Goal: Task Accomplishment & Management: Complete application form

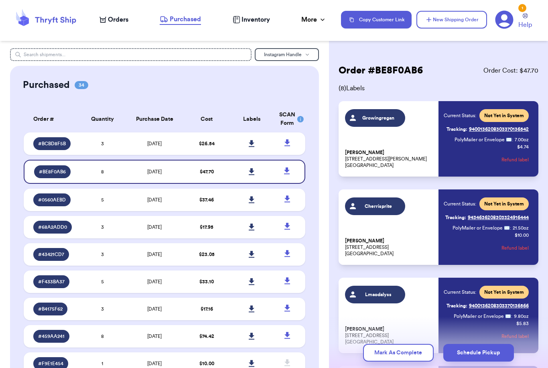
scroll to position [491, 0]
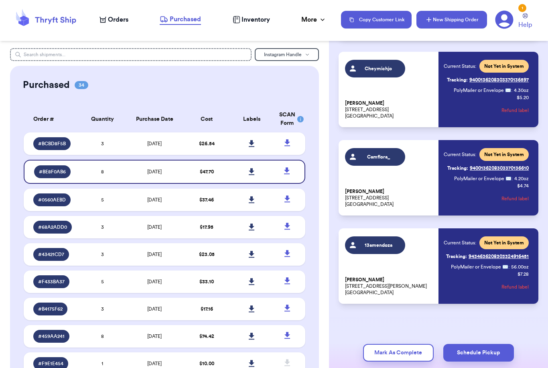
click at [434, 24] on button "New Shipping Order" at bounding box center [452, 20] width 71 height 18
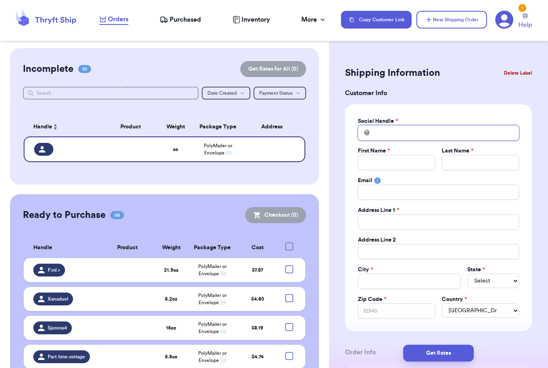
click at [385, 132] on input "Total Amount Paid" at bounding box center [438, 132] width 161 height 15
type input "E"
type input "Es"
type input "Ess"
type input "Esse"
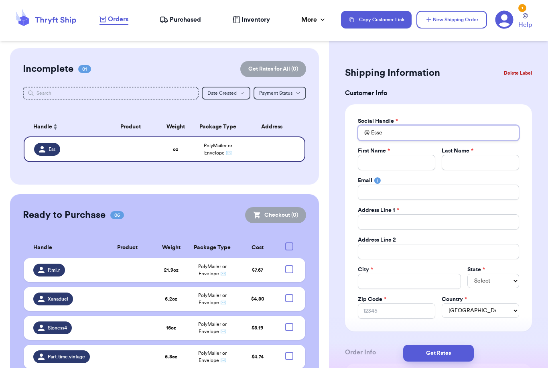
type input "Essen"
type input "Essent"
type input "Essenti"
type input "Essentia"
type input "Essential"
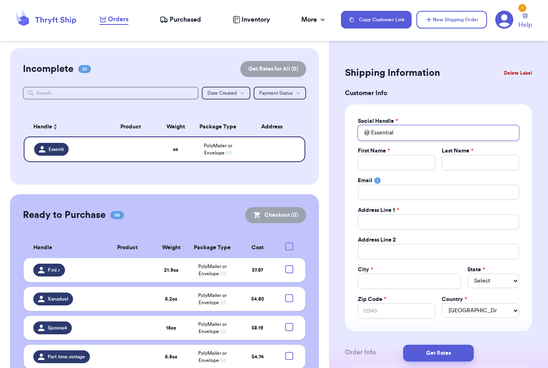
type input "Essentiall"
type input "Essentially"
type input "Essentially."
type input "Essentially.e"
type input "Essentially.el"
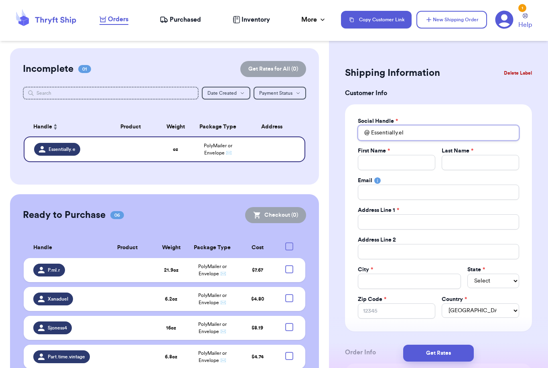
type input "Essentially.ela"
type input "Essentially.elai"
type input "Essentially.[PERSON_NAME]"
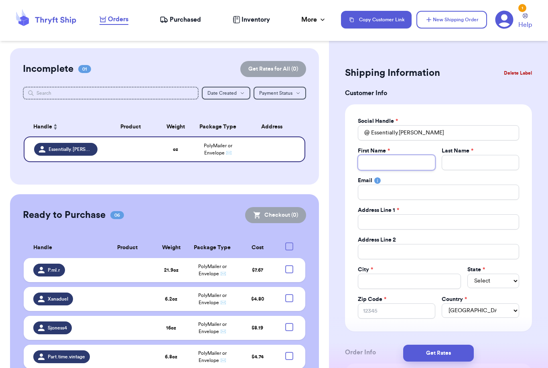
type input "E"
type input "El"
type input "Ela"
type input "Elai"
type input "[PERSON_NAME]"
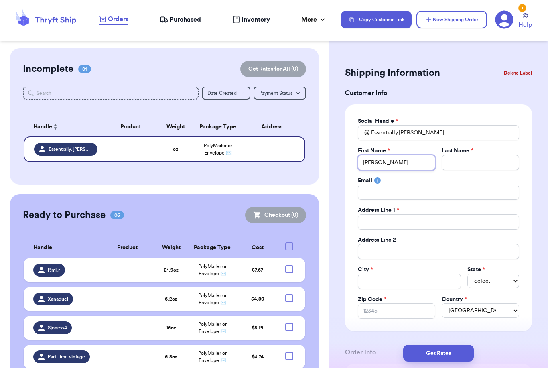
type input "[PERSON_NAME]"
type input "H"
type input "Ho"
type input "Hol"
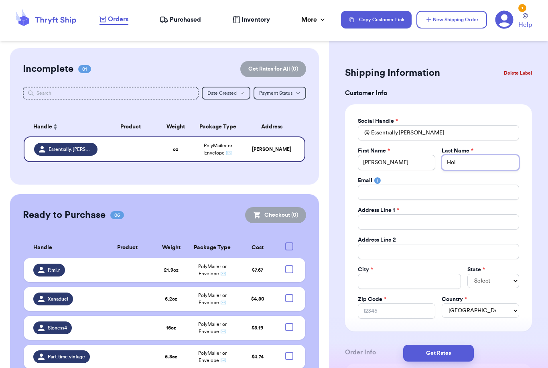
type input "Hole"
type input "Holeh"
type input "Holeha"
type input "[PERSON_NAME]"
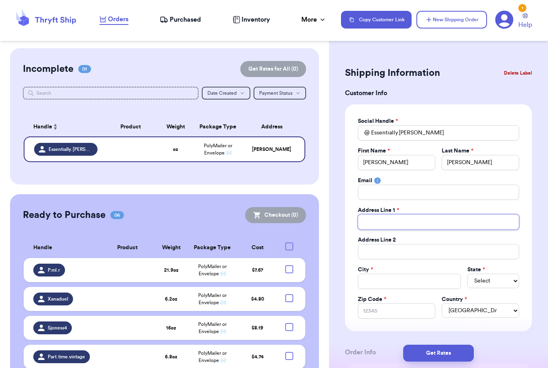
click at [393, 224] on input "Total Amount Paid" at bounding box center [438, 221] width 161 height 15
type input "1"
type input "15"
type input "15 B"
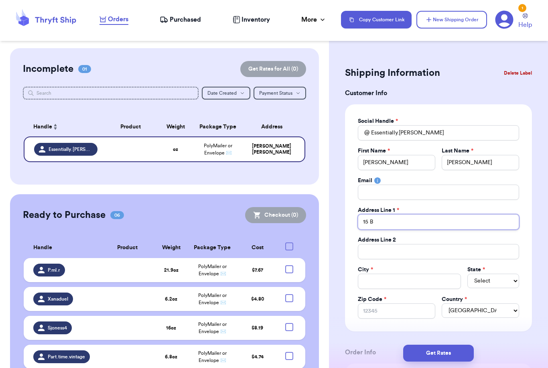
type input "15 Br"
type input "15 Bri"
type input "15 Brid"
type input "15 Bridl"
type input "15 Bridle"
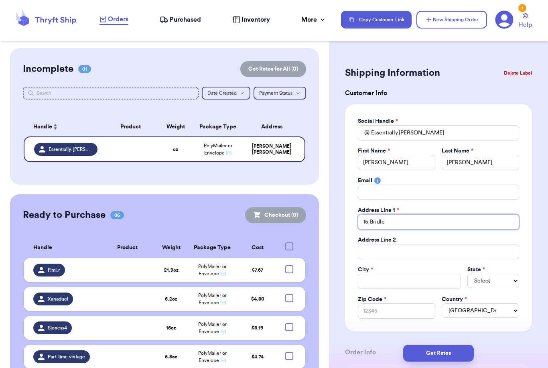
type input "15 Bridle"
type input "15 Bridle P"
type input "15 Bridle Pa"
type input "15 Bridle Pat"
type input "15 Bridle Path"
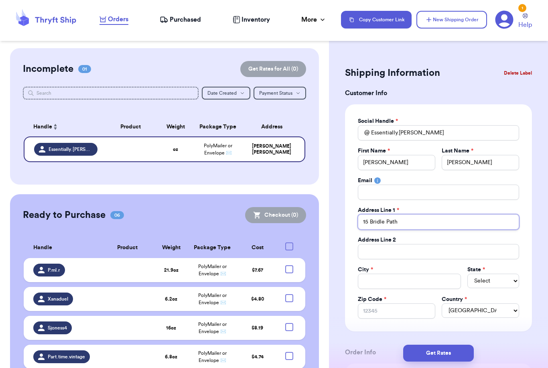
type input "15 Bridle Path"
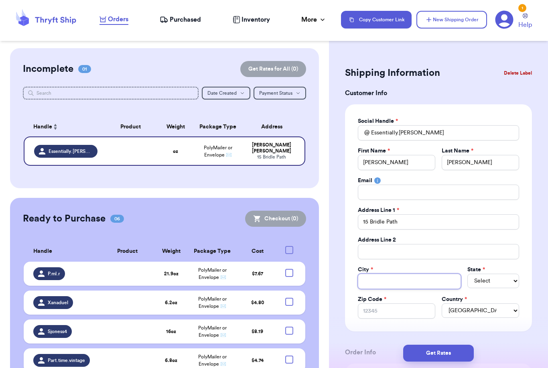
type input "E"
type input "Ep"
type input "Eph"
type input "Ephr"
type input "Ephra"
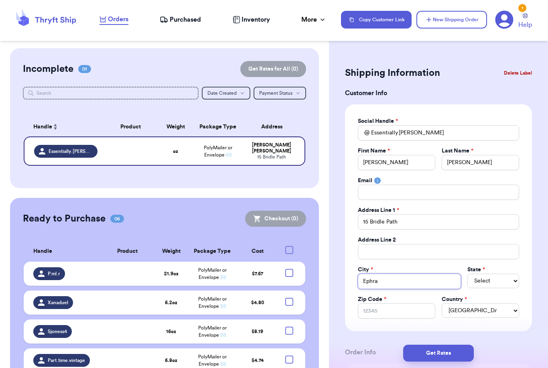
type input "Ephr"
type input "Eph"
type input "Ephr"
type input "Ephra"
type input "Ephrat"
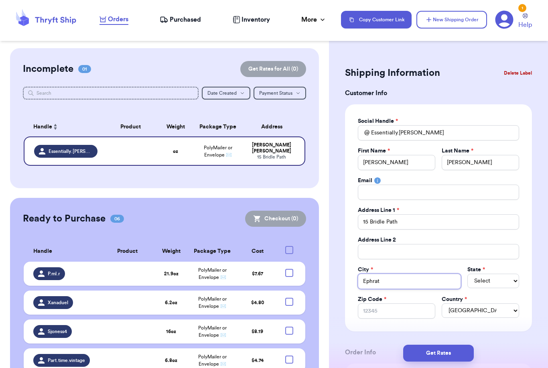
type input "Ephrata"
select select "PA"
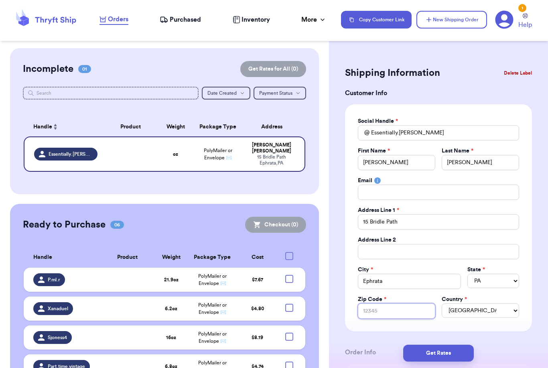
click at [419, 314] on input "Zip Code *" at bounding box center [396, 311] width 77 height 15
type input "1"
type input "17"
type input "175"
type input "1752"
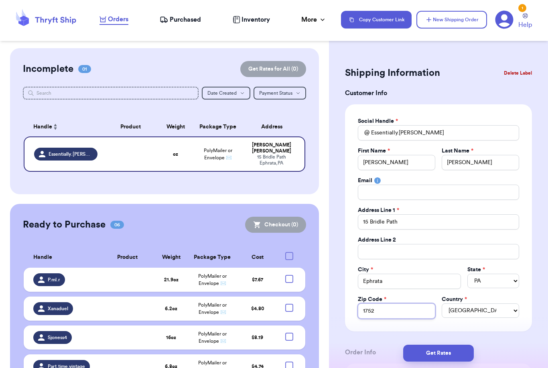
type input "17522"
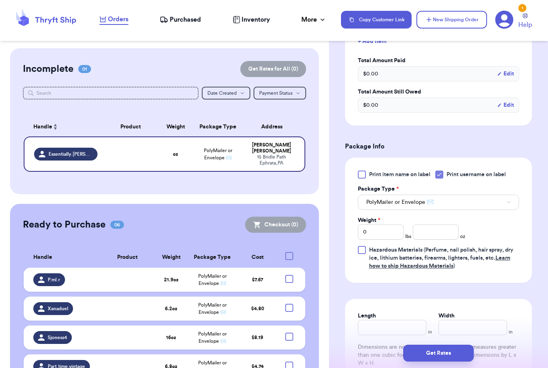
scroll to position [376, 0]
type input "17522"
click at [405, 199] on span "PolyMailer or Envelope ✉️" at bounding box center [400, 202] width 67 height 8
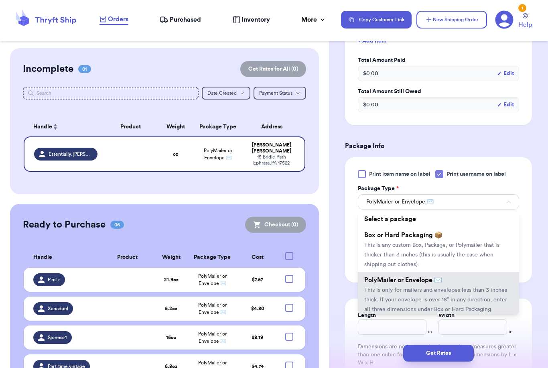
click at [397, 237] on span "Box or Hard Packaging 📦" at bounding box center [404, 235] width 78 height 6
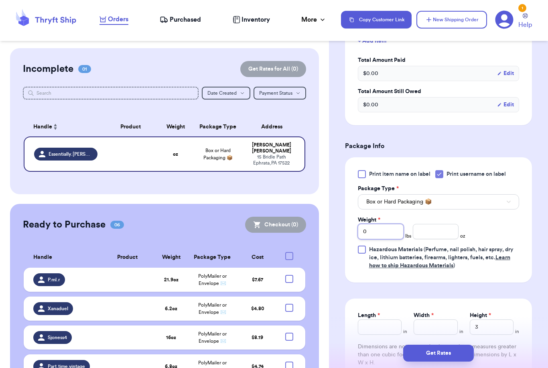
click at [386, 230] on input "0" at bounding box center [381, 231] width 46 height 15
type input "5"
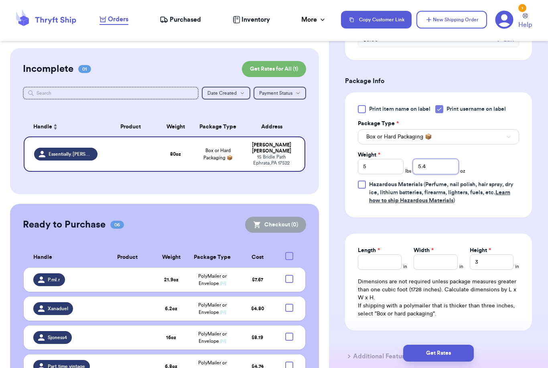
scroll to position [447, 0]
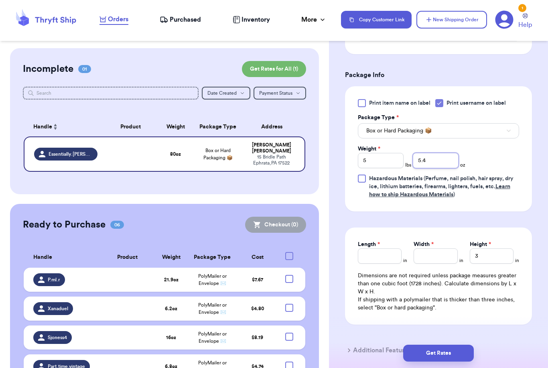
type input "5.4"
click at [395, 257] on input "Length *" at bounding box center [380, 256] width 44 height 15
type input "14"
type input "18"
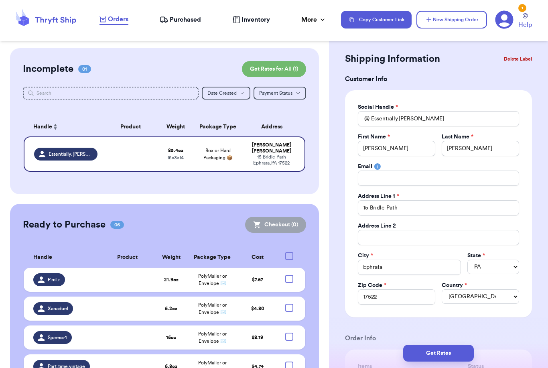
scroll to position [14, 0]
type input "5"
click at [491, 150] on input "[PERSON_NAME]" at bounding box center [480, 148] width 77 height 15
type input "H"
type input "[PERSON_NAME]"
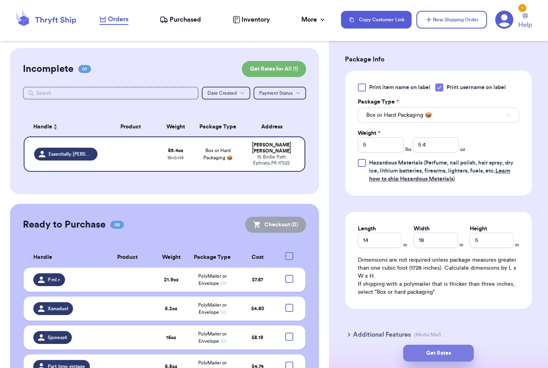
click at [467, 345] on button "Get Rates" at bounding box center [438, 353] width 71 height 17
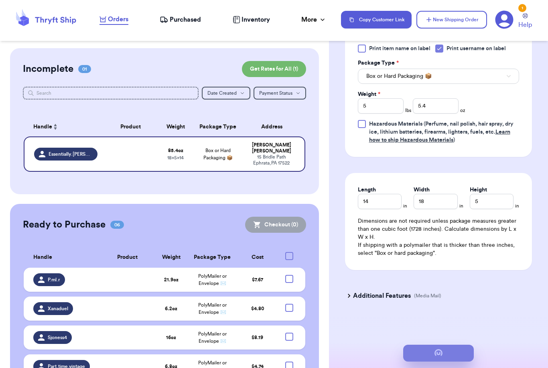
scroll to position [0, 0]
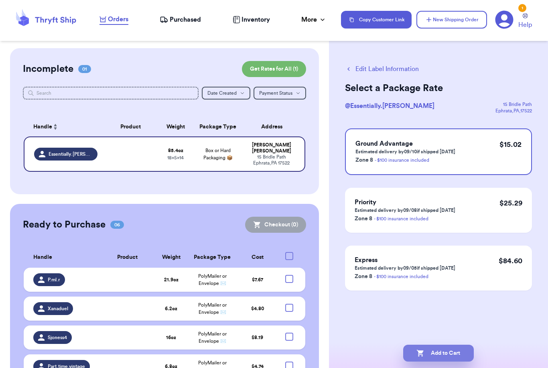
click at [428, 351] on button "Add to Cart" at bounding box center [438, 353] width 71 height 17
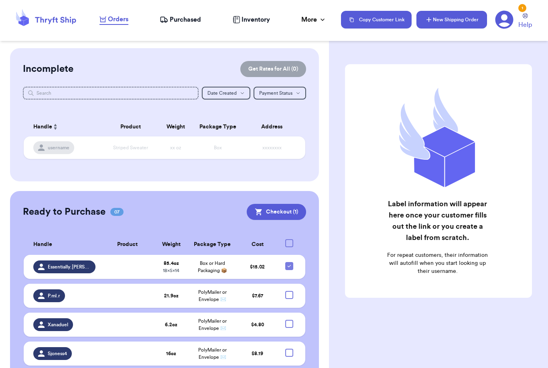
click at [473, 22] on button "New Shipping Order" at bounding box center [452, 20] width 71 height 18
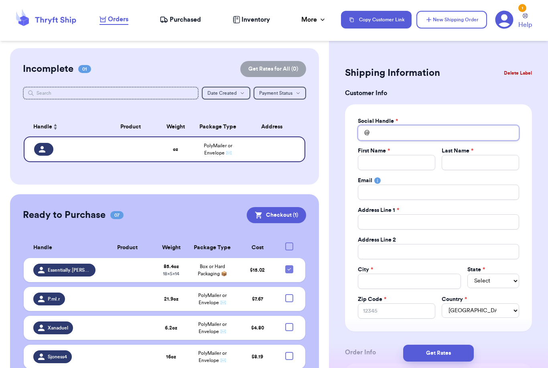
click at [393, 136] on input "Total Amount Paid" at bounding box center [438, 132] width 161 height 15
type input "L"
type input "Li"
type input "Lil"
type input "Lily"
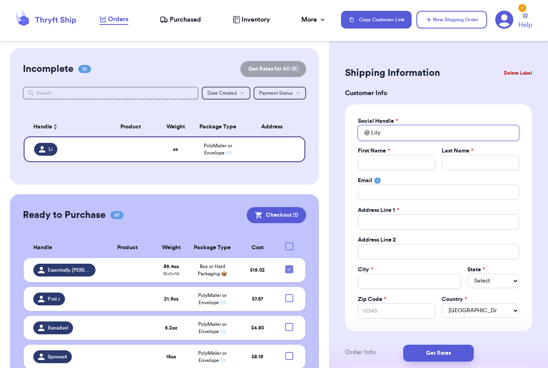
type input "Lilyw"
type input "Lilywo"
type input "Lilywor"
type input "Lilyworl"
type input "Lilyworld"
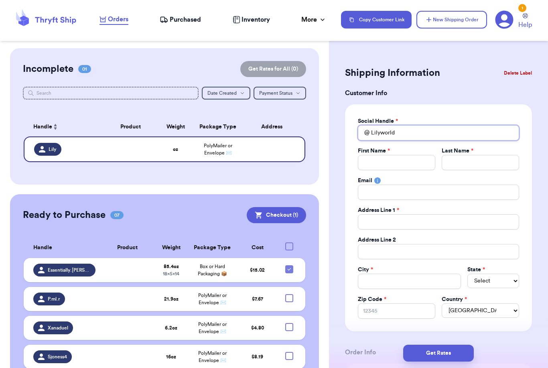
type input "Lilyworldl"
type input "Lilyworldlt"
type input "Lilyworldlth"
type input "Lilyworldlthr"
type input "Lilyworldlthri"
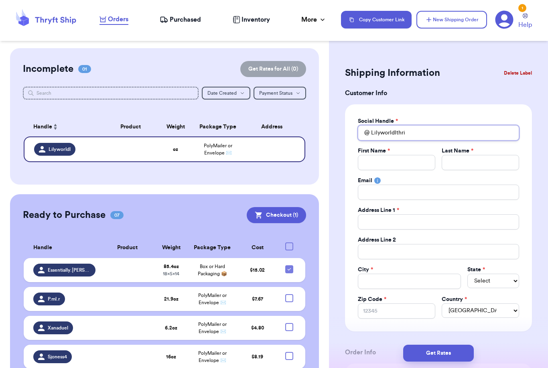
type input "Lilyworldlthrif"
type input "Lilyworldlthrift"
type input "J"
type input "Je"
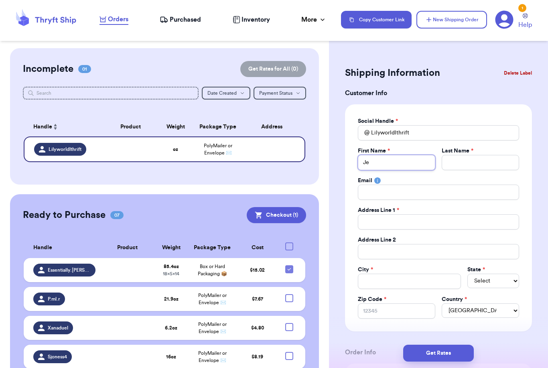
type input "[PERSON_NAME]"
type input "Jenn"
type input "Jenni"
type input "[PERSON_NAME]"
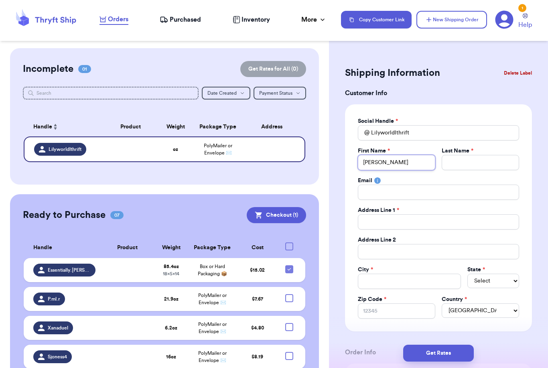
type input "[PERSON_NAME]"
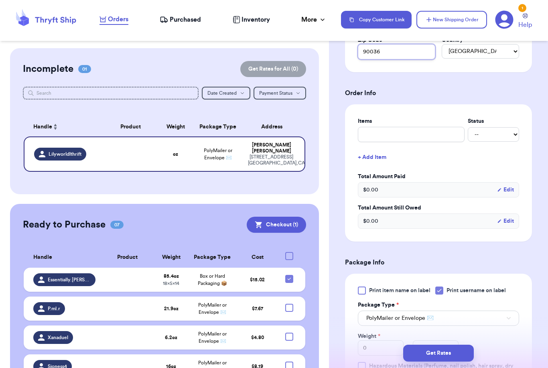
scroll to position [340, 0]
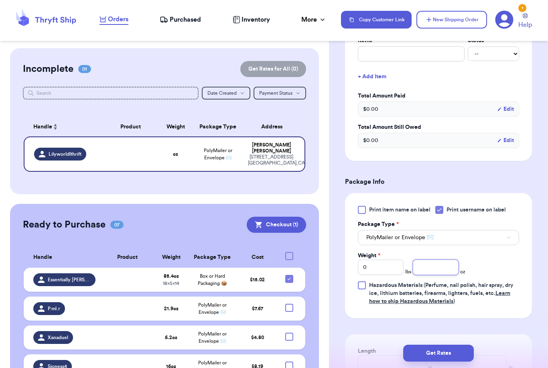
click at [443, 265] on input "number" at bounding box center [436, 267] width 46 height 15
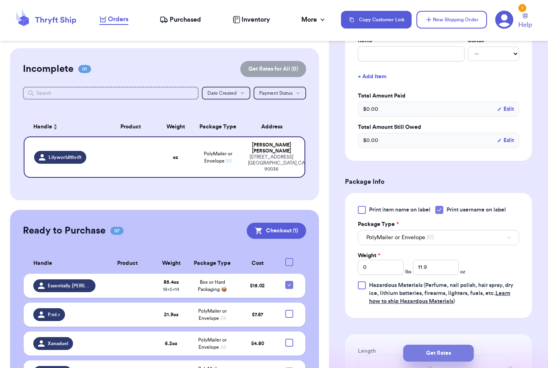
click at [466, 345] on button "Get Rates" at bounding box center [438, 353] width 71 height 17
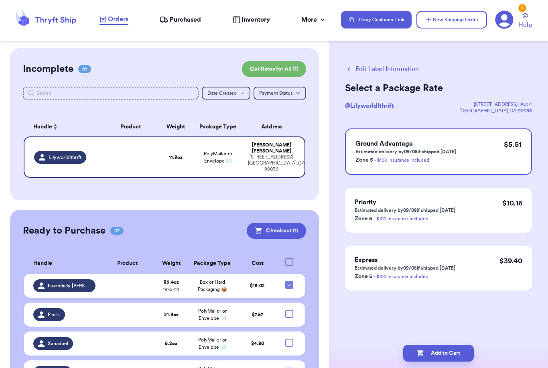
scroll to position [0, 0]
click at [453, 345] on button "Add to Cart" at bounding box center [438, 353] width 71 height 17
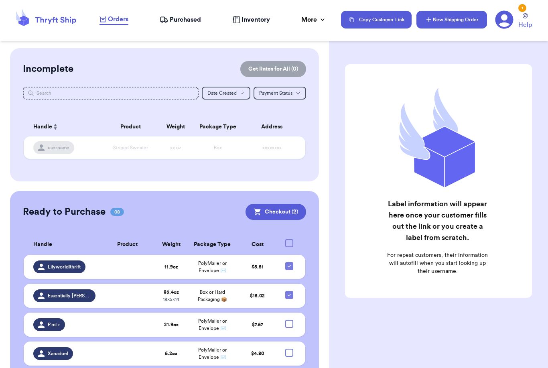
click at [464, 23] on button "New Shipping Order" at bounding box center [452, 20] width 71 height 18
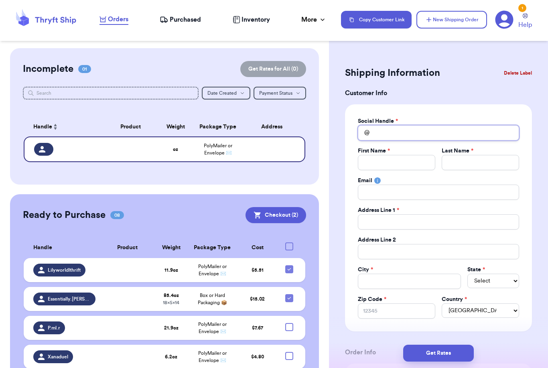
click at [410, 134] on input "Total Amount Paid" at bounding box center [438, 132] width 161 height 15
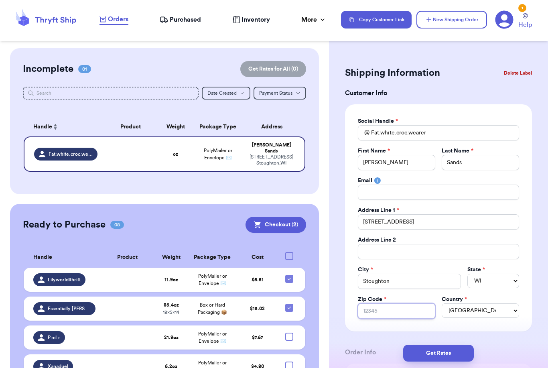
click at [405, 313] on input "Zip Code *" at bounding box center [396, 311] width 77 height 15
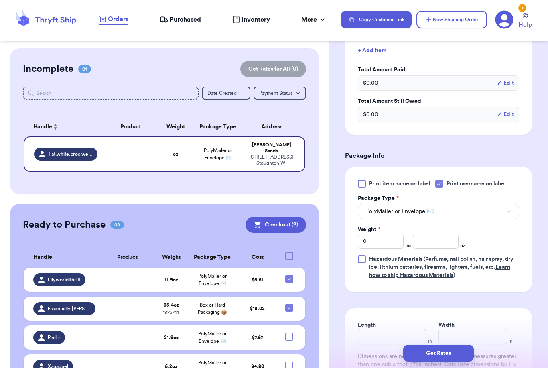
scroll to position [367, 0]
click at [444, 243] on input "number" at bounding box center [436, 240] width 46 height 15
click at [469, 345] on button "Get Rates" at bounding box center [438, 353] width 71 height 17
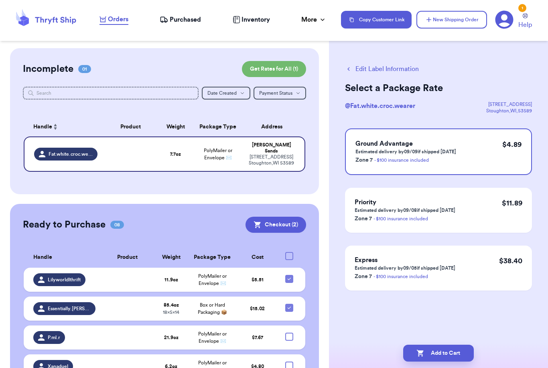
scroll to position [0, 0]
click at [461, 345] on button "Add to Cart" at bounding box center [438, 353] width 71 height 17
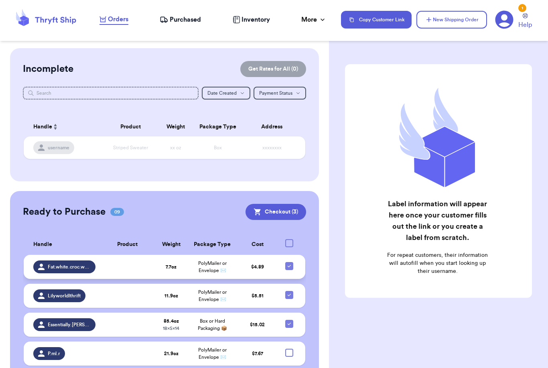
click at [292, 269] on icon at bounding box center [289, 266] width 6 height 6
click at [289, 262] on input "checkbox" at bounding box center [289, 262] width 0 height 0
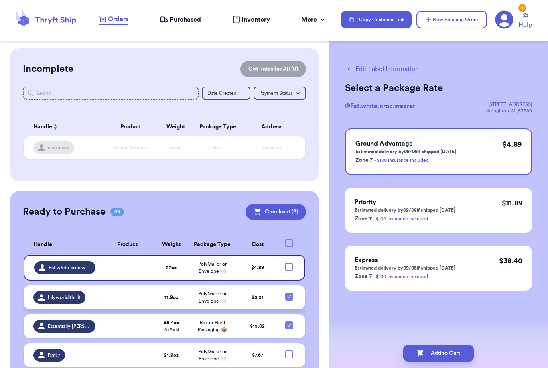
click at [291, 300] on icon at bounding box center [289, 296] width 6 height 6
click at [289, 293] on input "checkbox" at bounding box center [289, 292] width 0 height 0
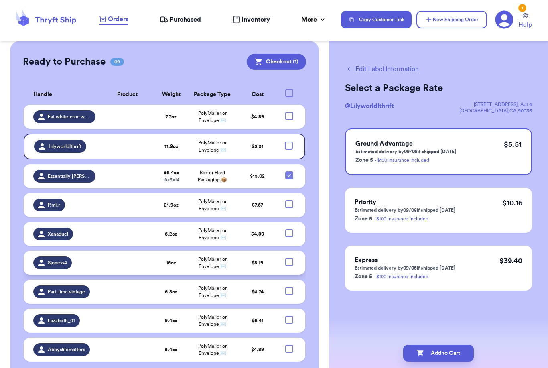
scroll to position [150, 0]
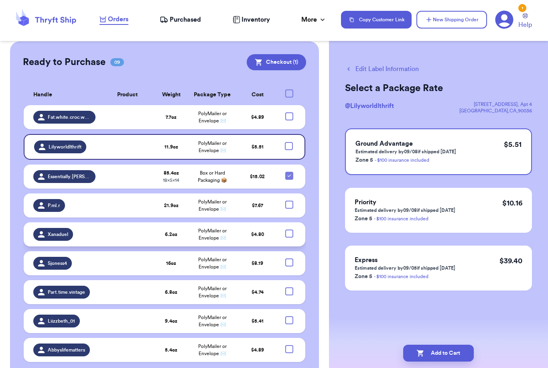
click at [289, 237] on div at bounding box center [289, 234] width 8 height 8
click at [289, 230] on input "checkbox" at bounding box center [289, 229] width 0 height 0
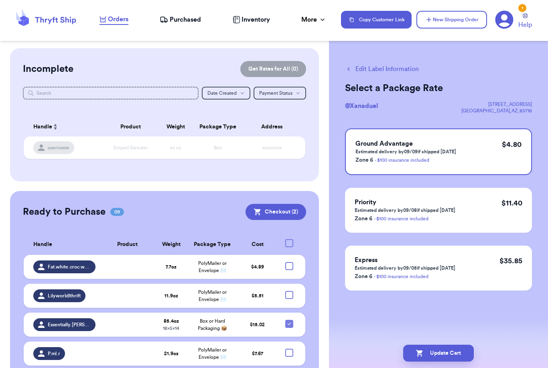
scroll to position [0, 0]
click at [139, 159] on td "Striped Sweater" at bounding box center [130, 147] width 56 height 22
click at [154, 155] on td "Striped Sweater" at bounding box center [130, 147] width 56 height 22
click at [63, 147] on div "username" at bounding box center [53, 147] width 41 height 13
click at [0, 0] on html "Orders Purchased Inventory More Stats Completed Orders Copy Customer Link New S…" at bounding box center [274, 184] width 548 height 368
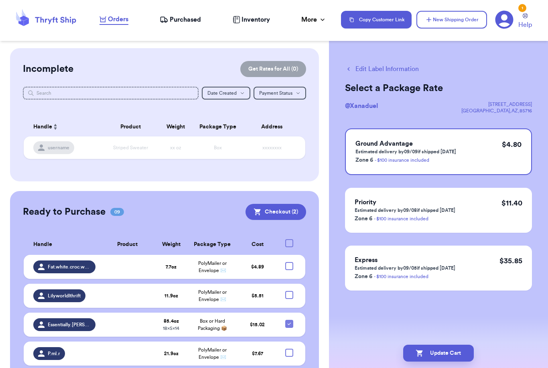
click at [117, 114] on table "Handle Product Weight Package Type Address username Striped Sweater xx oz Box x…" at bounding box center [164, 140] width 283 height 56
click at [445, 22] on button "New Shipping Order" at bounding box center [452, 20] width 71 height 18
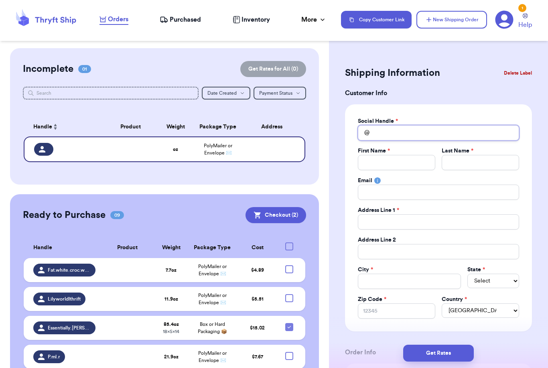
click at [448, 128] on input "Total Amount Paid" at bounding box center [438, 132] width 161 height 15
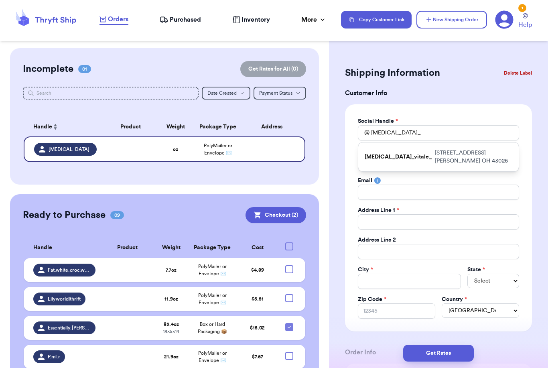
click at [446, 155] on p "[STREET_ADDRESS]" at bounding box center [473, 157] width 77 height 16
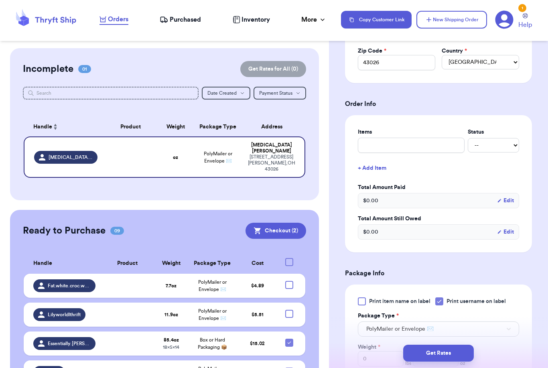
scroll to position [350, 0]
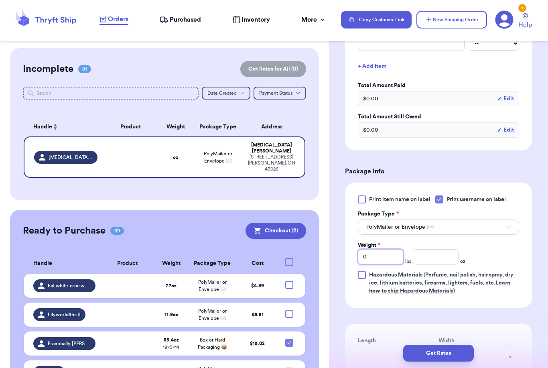
click at [391, 262] on input "0" at bounding box center [381, 256] width 46 height 15
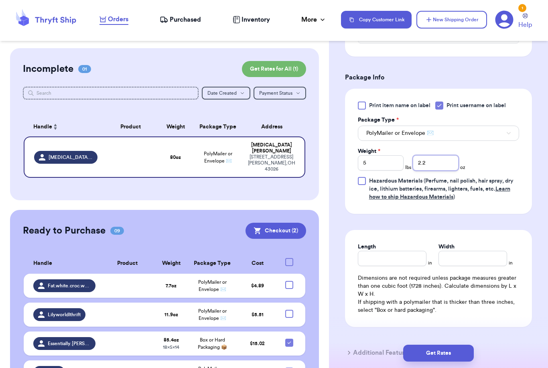
scroll to position [462, 0]
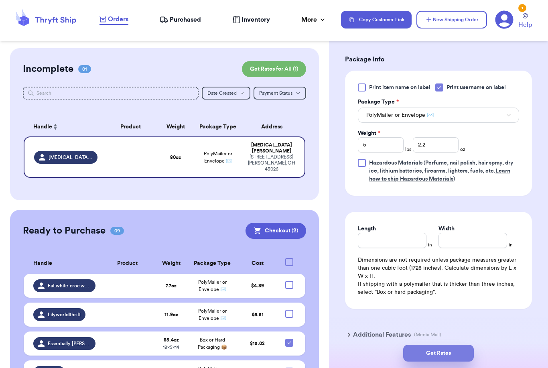
click at [465, 345] on button "Get Rates" at bounding box center [438, 353] width 71 height 17
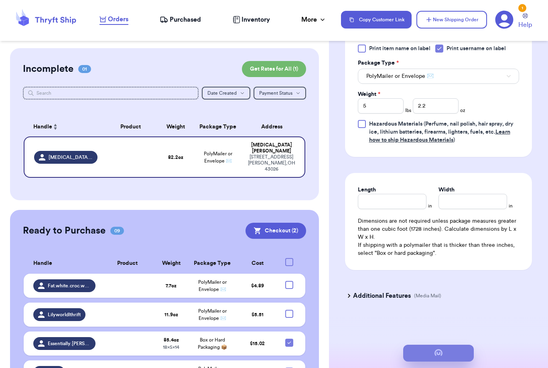
scroll to position [0, 0]
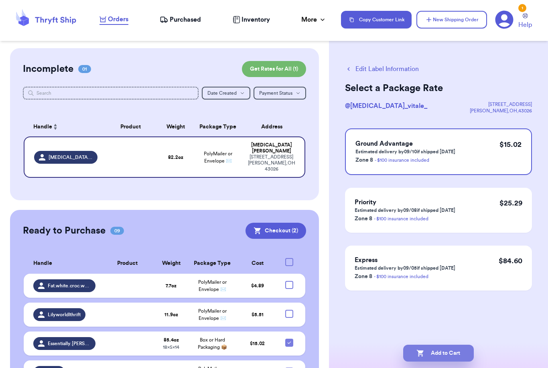
click at [456, 348] on button "Add to Cart" at bounding box center [438, 353] width 71 height 17
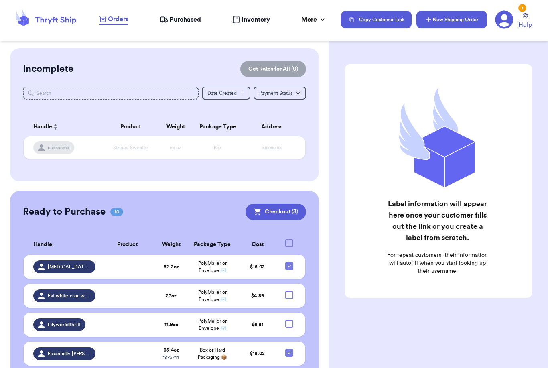
click at [442, 18] on button "New Shipping Order" at bounding box center [452, 20] width 71 height 18
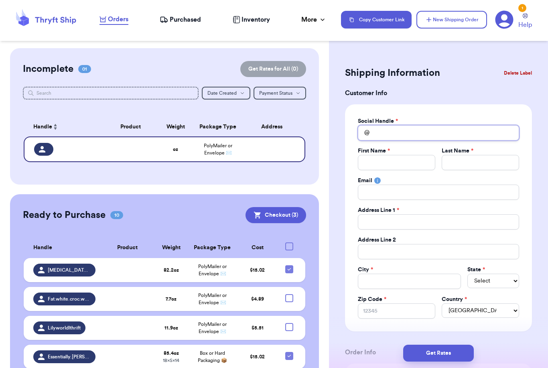
click at [405, 133] on input "Total Amount Paid" at bounding box center [438, 132] width 161 height 15
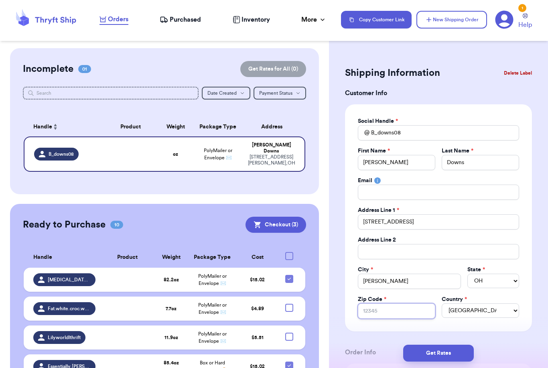
click at [389, 313] on input "Zip Code *" at bounding box center [396, 311] width 77 height 15
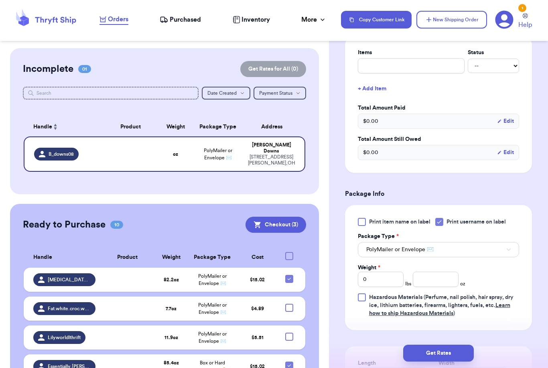
scroll to position [371, 0]
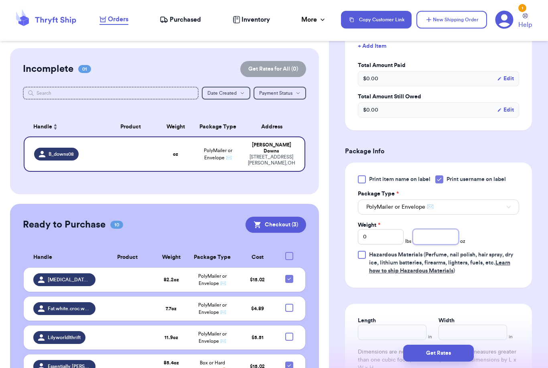
click at [450, 241] on input "number" at bounding box center [436, 236] width 46 height 15
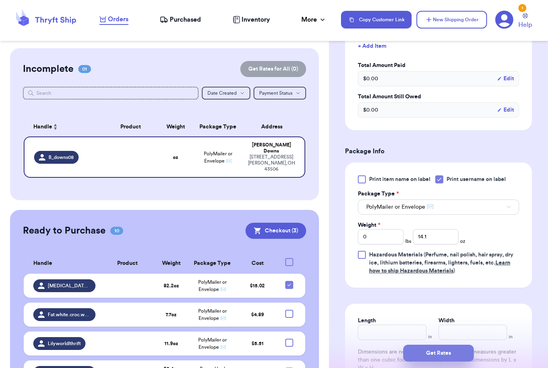
click at [464, 348] on button "Get Rates" at bounding box center [438, 353] width 71 height 17
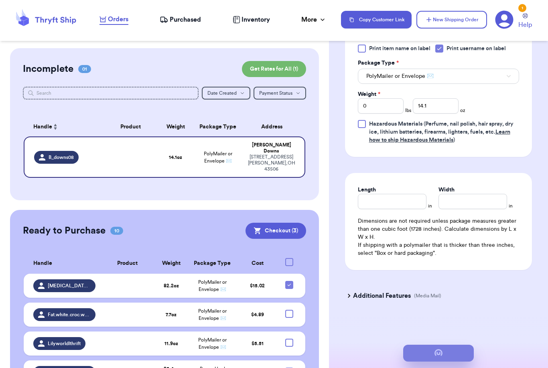
scroll to position [0, 0]
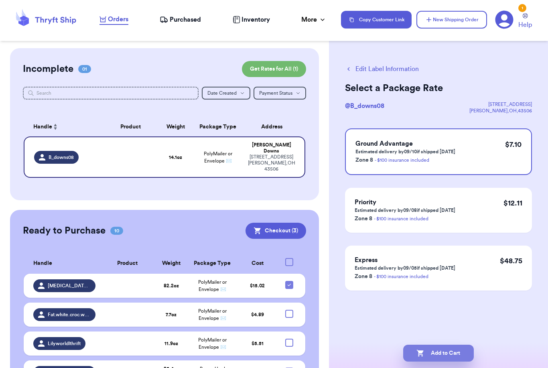
click at [434, 345] on button "Add to Cart" at bounding box center [438, 353] width 71 height 17
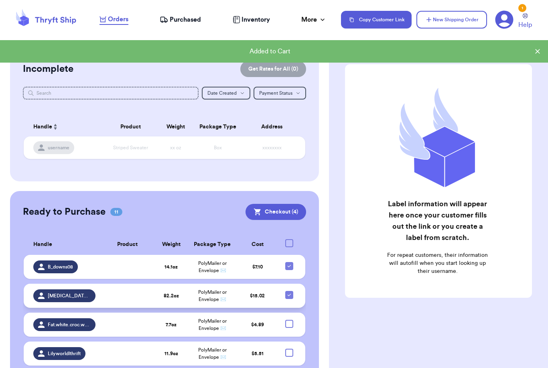
click at [291, 298] on icon at bounding box center [289, 295] width 6 height 6
click at [289, 291] on input "checkbox" at bounding box center [289, 291] width 0 height 0
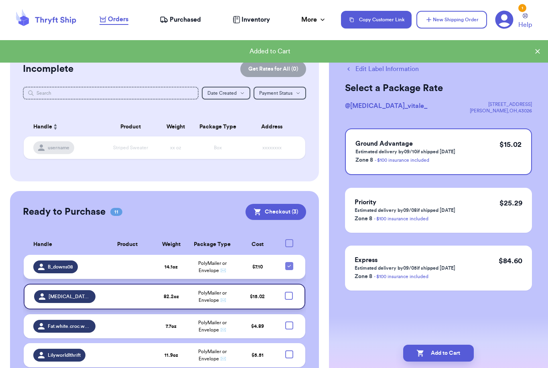
click at [290, 269] on icon at bounding box center [289, 266] width 6 height 6
click at [289, 262] on input "checkbox" at bounding box center [289, 262] width 0 height 0
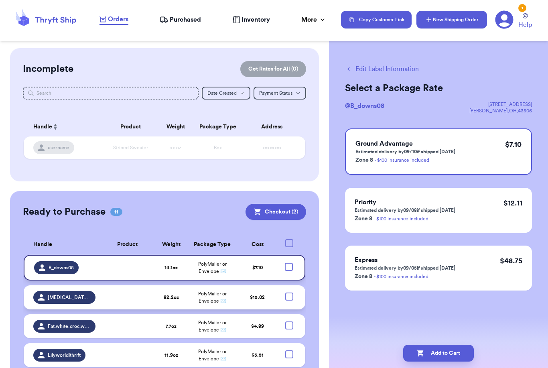
click at [464, 14] on button "New Shipping Order" at bounding box center [452, 20] width 71 height 18
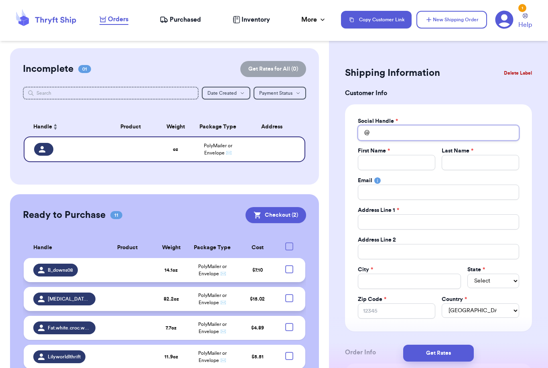
click at [403, 135] on input "Total Amount Paid" at bounding box center [438, 132] width 161 height 15
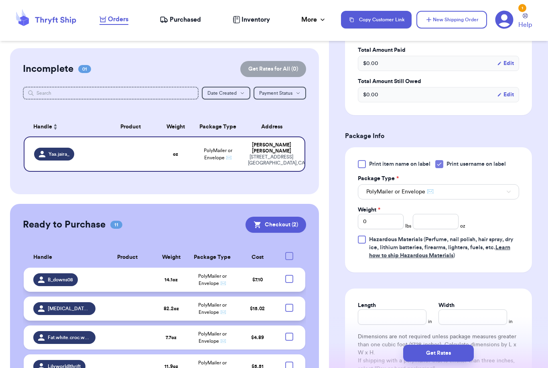
scroll to position [407, 0]
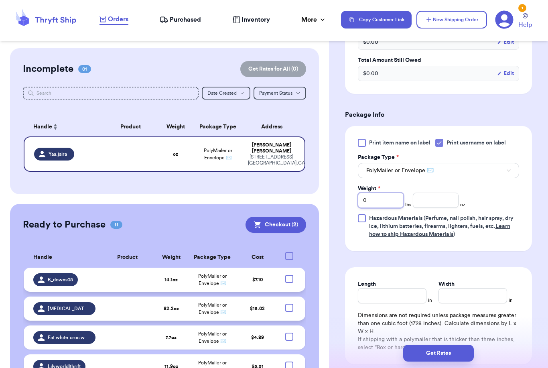
click at [396, 204] on input "0" at bounding box center [381, 200] width 46 height 15
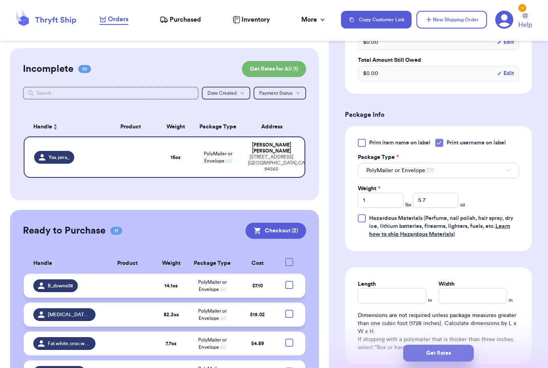
click at [471, 345] on button "Get Rates" at bounding box center [438, 353] width 71 height 17
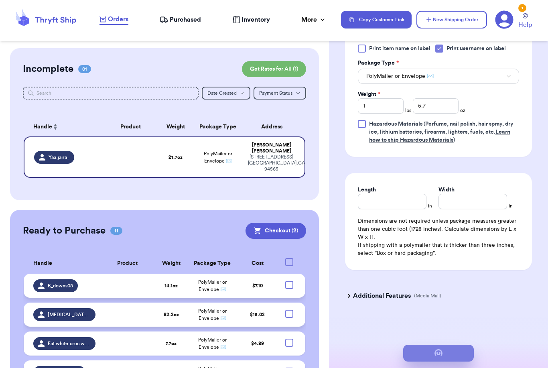
scroll to position [0, 0]
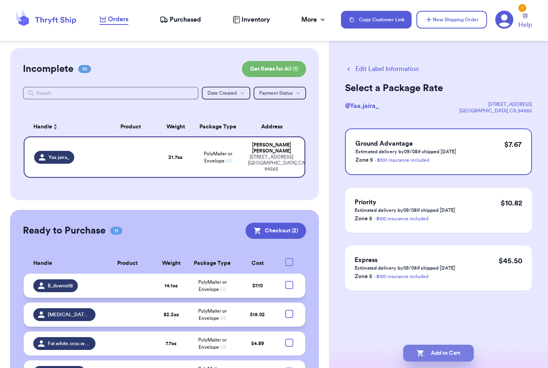
click at [436, 345] on button "Add to Cart" at bounding box center [438, 353] width 71 height 17
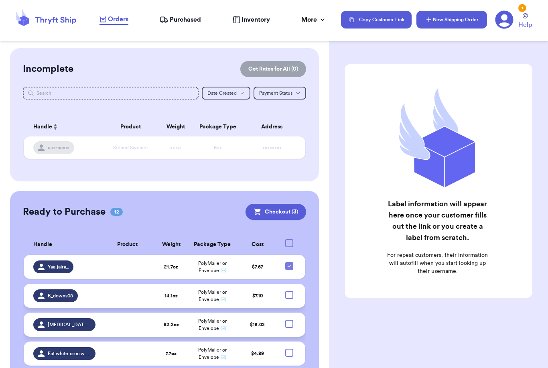
click at [473, 18] on button "New Shipping Order" at bounding box center [452, 20] width 71 height 18
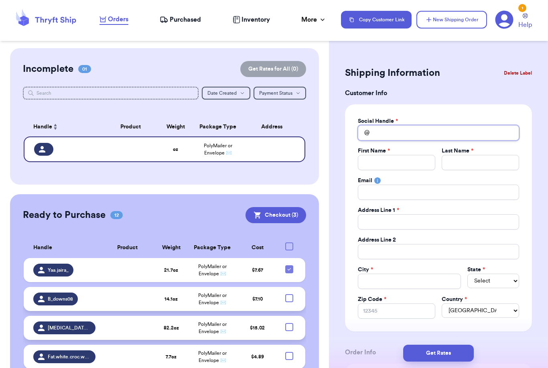
click at [382, 135] on input "Total Amount Paid" at bounding box center [438, 132] width 161 height 15
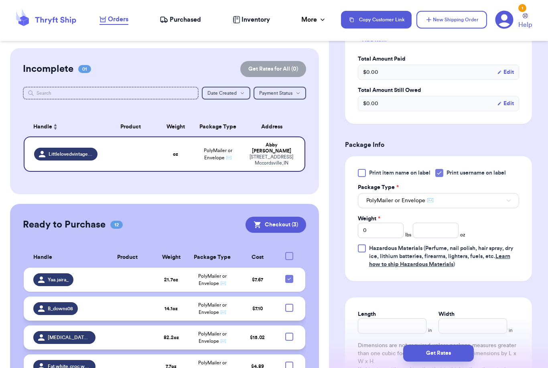
scroll to position [375, 0]
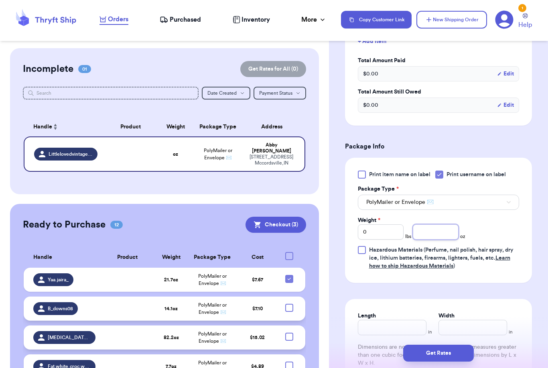
click at [446, 236] on input "number" at bounding box center [436, 231] width 46 height 15
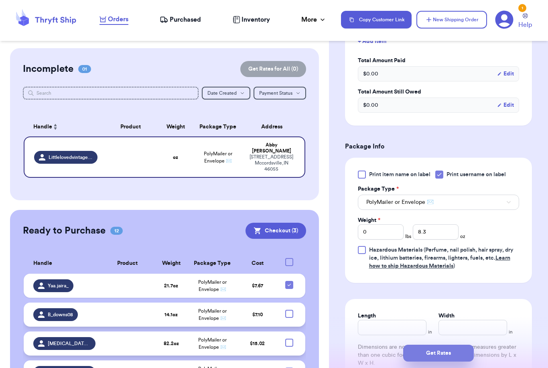
click at [472, 345] on button "Get Rates" at bounding box center [438, 353] width 71 height 17
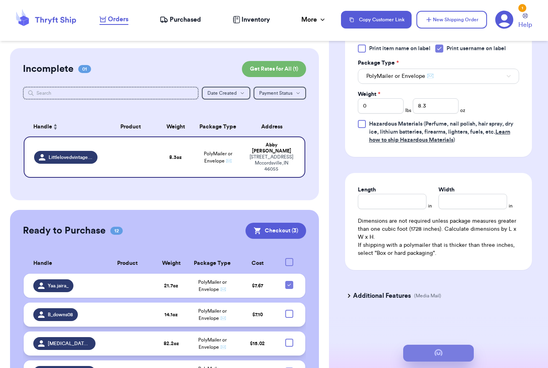
scroll to position [0, 0]
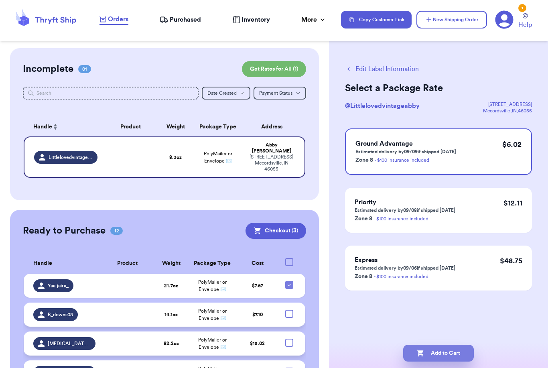
click at [440, 346] on button "Add to Cart" at bounding box center [438, 353] width 71 height 17
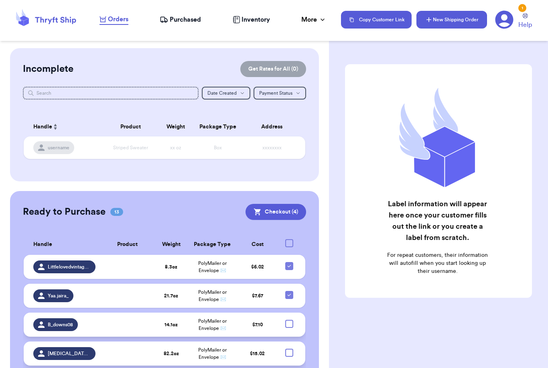
click at [456, 23] on button "New Shipping Order" at bounding box center [452, 20] width 71 height 18
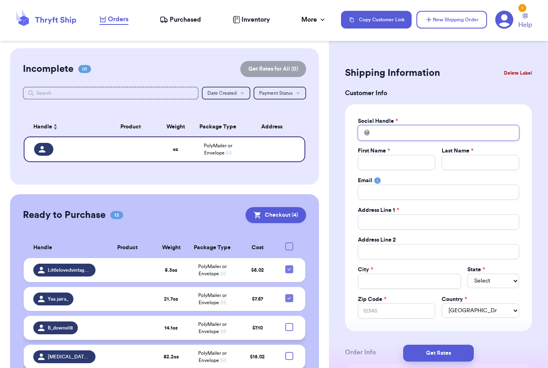
click at [406, 134] on input "Total Amount Paid" at bounding box center [438, 132] width 161 height 15
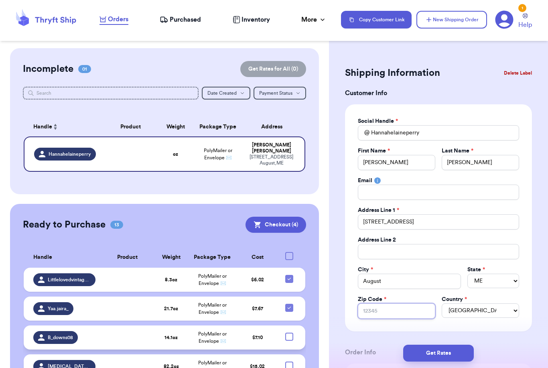
click at [390, 316] on input "Zip Code *" at bounding box center [396, 311] width 77 height 15
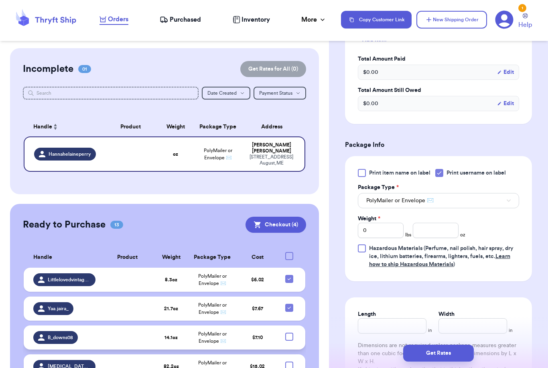
scroll to position [381, 0]
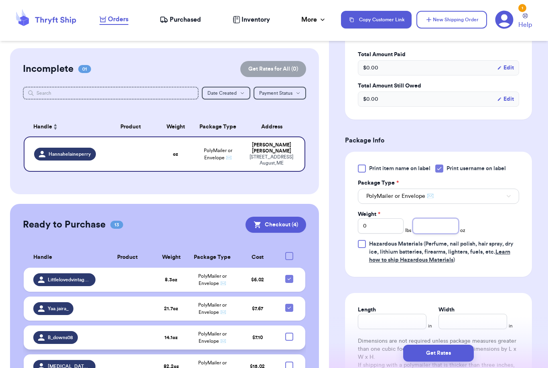
click at [447, 229] on input "number" at bounding box center [436, 225] width 46 height 15
click at [466, 348] on button "Get Rates" at bounding box center [438, 353] width 71 height 17
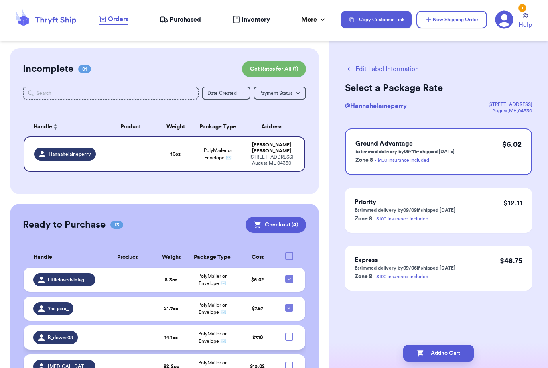
scroll to position [0, 0]
click at [431, 345] on button "Add to Cart" at bounding box center [438, 353] width 71 height 17
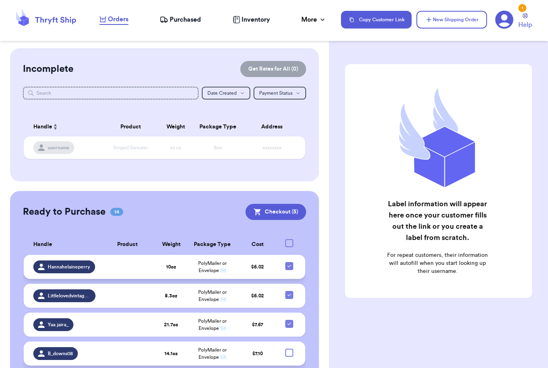
click at [289, 269] on icon at bounding box center [289, 266] width 6 height 6
click at [289, 262] on input "checkbox" at bounding box center [289, 262] width 0 height 0
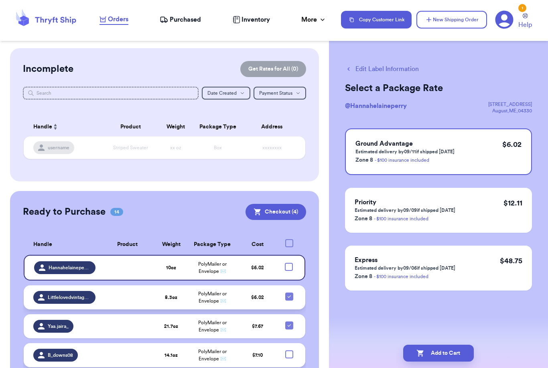
click at [290, 300] on icon at bounding box center [289, 296] width 6 height 6
click at [289, 293] on input "checkbox" at bounding box center [289, 292] width 0 height 0
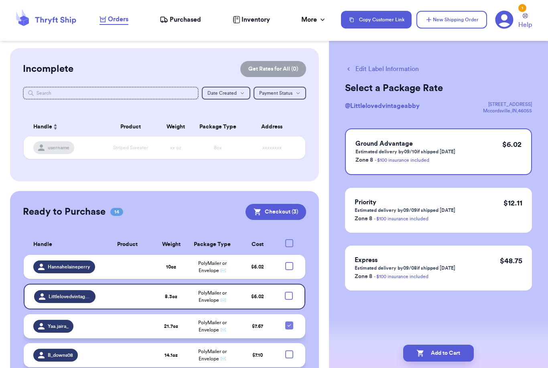
click at [291, 327] on icon at bounding box center [289, 325] width 3 height 2
click at [289, 322] on input "checkbox" at bounding box center [289, 321] width 0 height 0
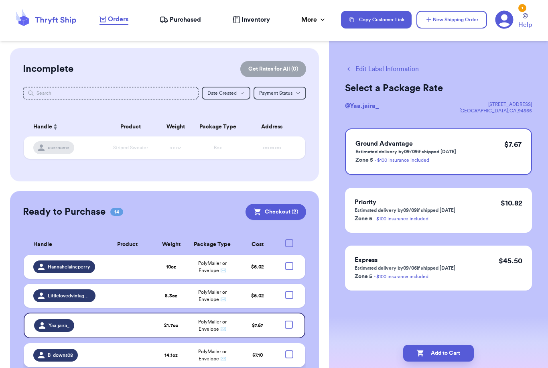
click at [180, 22] on span "Purchased" at bounding box center [185, 20] width 31 height 10
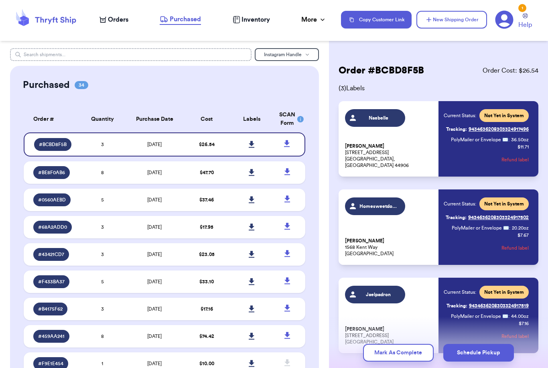
click at [130, 51] on input "text" at bounding box center [131, 54] width 242 height 13
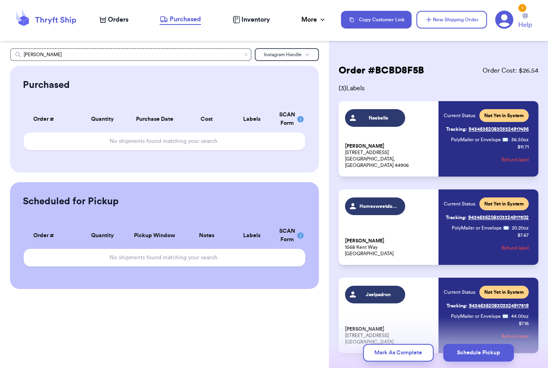
drag, startPoint x: 130, startPoint y: 55, endPoint x: 176, endPoint y: 58, distance: 45.9
click at [0, 0] on html "Orders Purchased Inventory More Stats Completed Orders Copy Customer Link New S…" at bounding box center [274, 184] width 548 height 368
click at [176, 58] on input "[PERSON_NAME]" at bounding box center [131, 54] width 242 height 13
click at [287, 53] on span "Instagram Handle" at bounding box center [283, 54] width 38 height 5
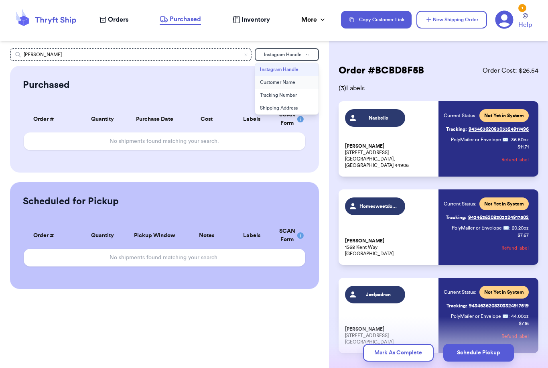
click at [281, 83] on button "Customer Name" at bounding box center [286, 82] width 63 height 13
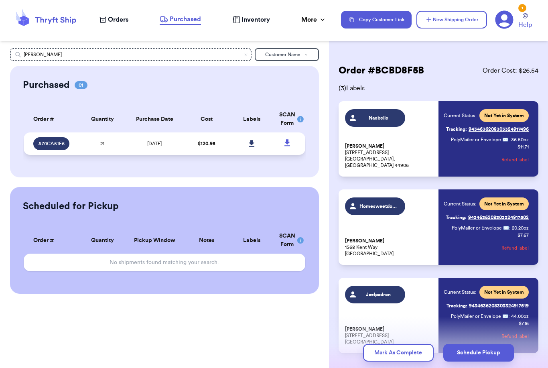
click at [59, 147] on span "# 70CA51F6" at bounding box center [51, 144] width 26 height 6
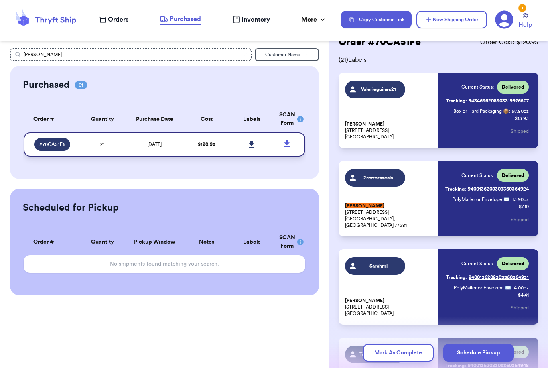
scroll to position [34, 0]
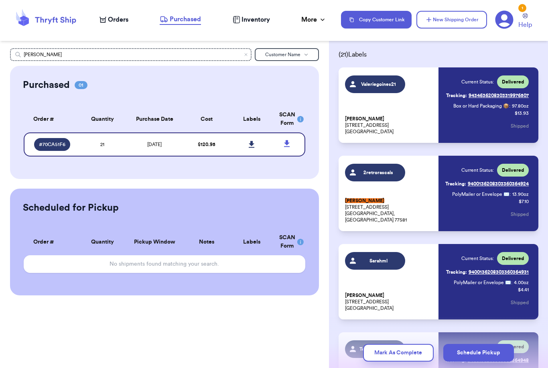
click at [484, 181] on link "Tracking: 9400136208303360364924" at bounding box center [488, 183] width 84 height 13
click at [453, 18] on button "New Shipping Order" at bounding box center [452, 20] width 71 height 18
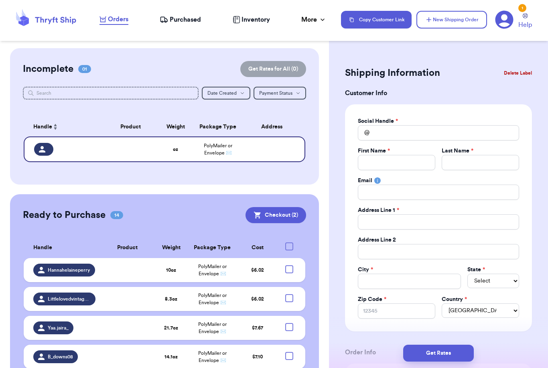
click at [454, 124] on div "Social Handle *" at bounding box center [438, 121] width 161 height 8
click at [452, 126] on input "Total Amount Paid" at bounding box center [438, 132] width 161 height 15
click at [442, 141] on div "Social Handle * @ First Name * Last Name * Email Address Line 1 * Address Line …" at bounding box center [438, 218] width 161 height 202
click at [436, 132] on input "Total Amount Paid" at bounding box center [438, 132] width 161 height 15
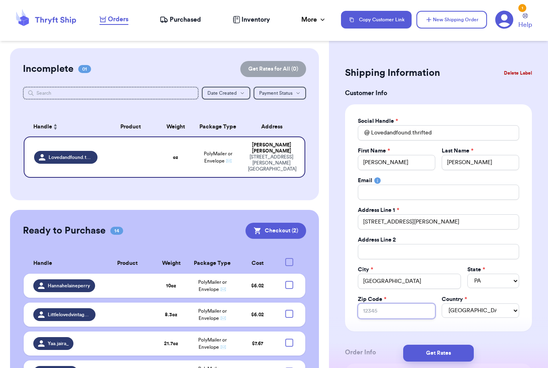
click at [401, 308] on input "Zip Code *" at bounding box center [396, 311] width 77 height 15
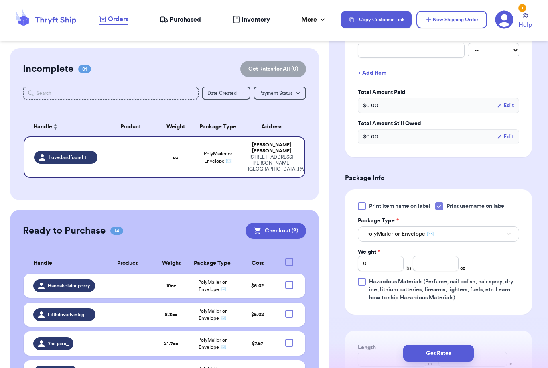
scroll to position [345, 0]
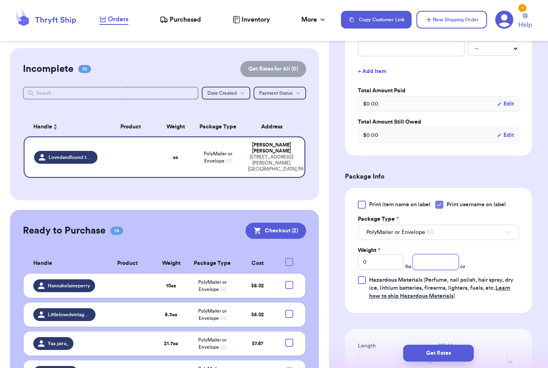
click at [442, 260] on input "number" at bounding box center [436, 262] width 46 height 15
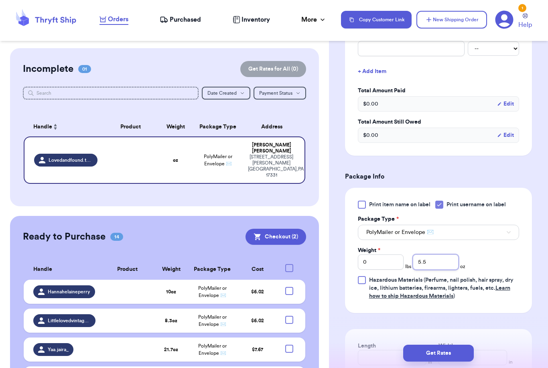
scroll to position [348, 0]
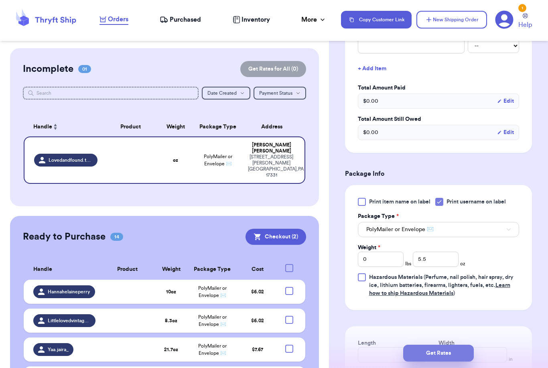
click at [462, 345] on button "Get Rates" at bounding box center [438, 353] width 71 height 17
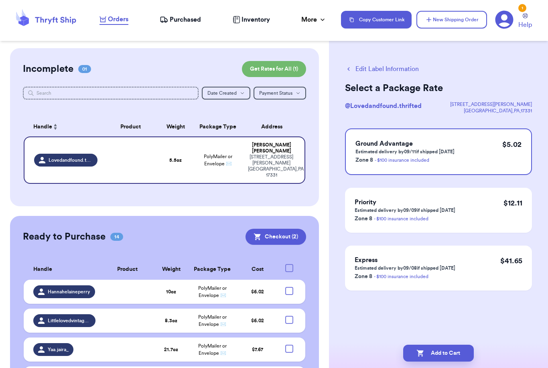
scroll to position [0, 0]
click at [485, 367] on div "Add to Cart" at bounding box center [438, 353] width 219 height 30
click at [421, 350] on icon "button" at bounding box center [420, 353] width 7 height 7
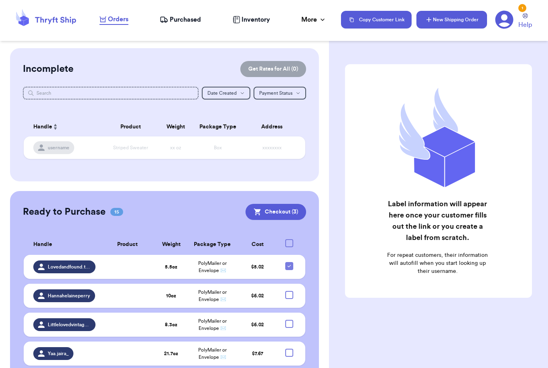
click at [442, 23] on button "New Shipping Order" at bounding box center [452, 20] width 71 height 18
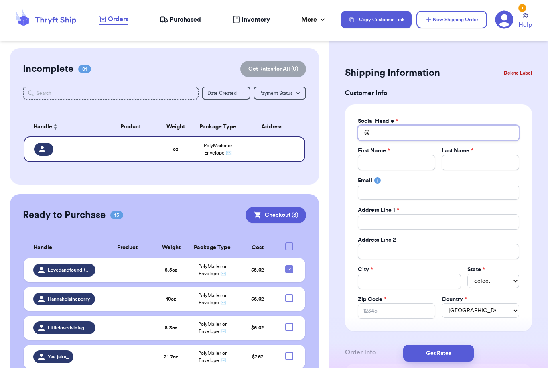
click at [413, 135] on input "Total Amount Paid" at bounding box center [438, 132] width 161 height 15
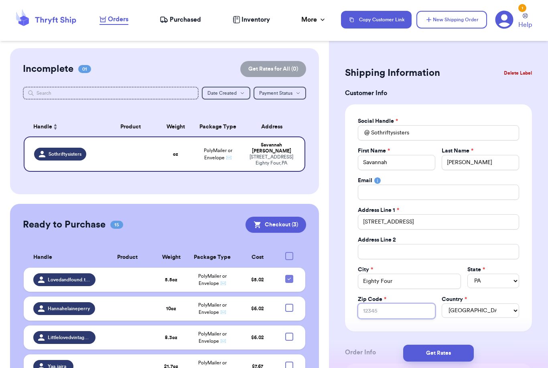
click at [408, 313] on input "Zip Code *" at bounding box center [396, 311] width 77 height 15
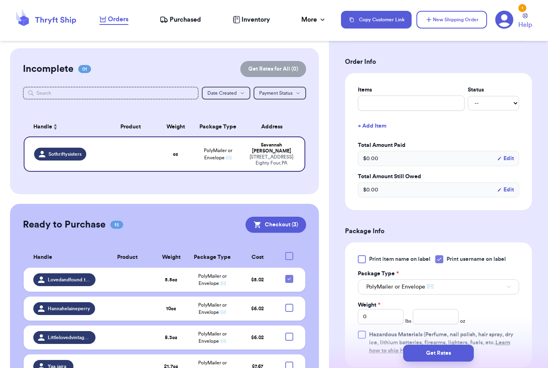
scroll to position [332, 0]
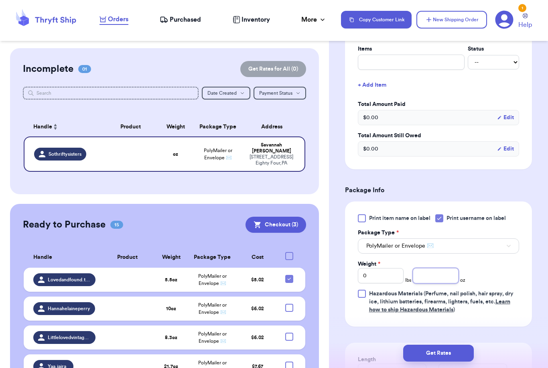
click at [429, 275] on input "number" at bounding box center [436, 275] width 46 height 15
click at [465, 345] on button "Get Rates" at bounding box center [438, 353] width 71 height 17
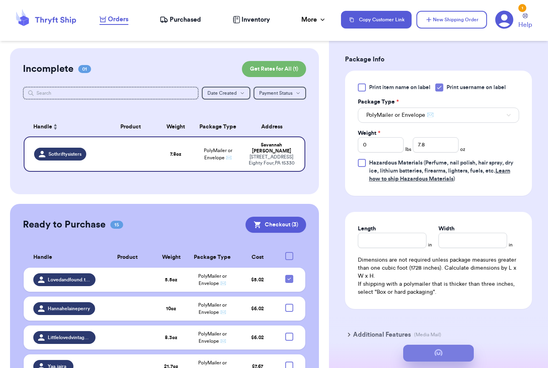
scroll to position [0, 0]
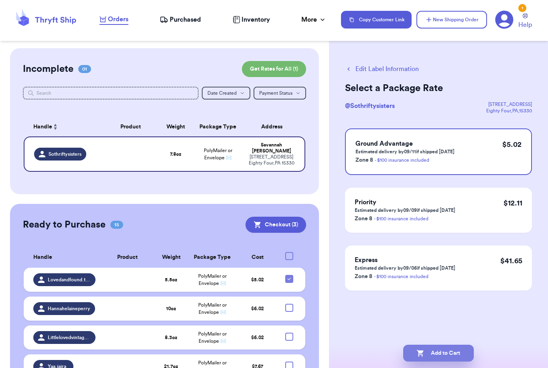
click at [462, 345] on button "Add to Cart" at bounding box center [438, 353] width 71 height 17
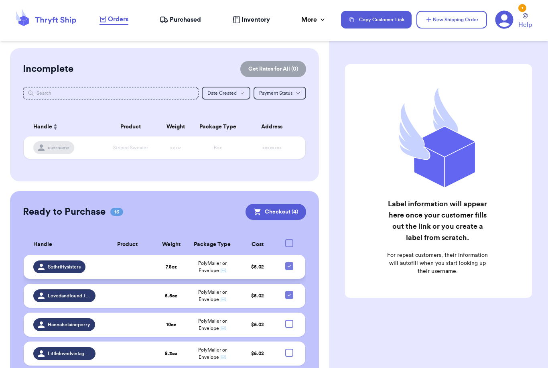
click at [290, 267] on icon at bounding box center [289, 266] width 3 height 2
click at [289, 262] on input "checkbox" at bounding box center [289, 262] width 0 height 0
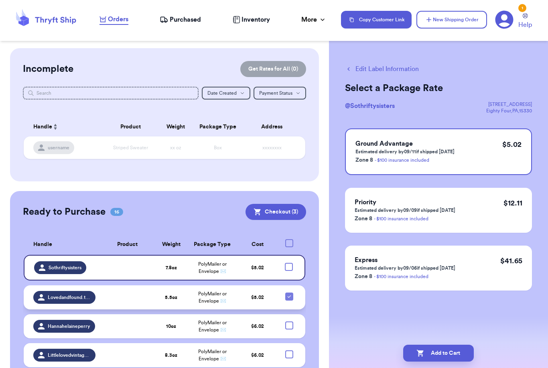
click at [291, 300] on icon at bounding box center [289, 296] width 6 height 6
click at [289, 293] on input "checkbox" at bounding box center [289, 292] width 0 height 0
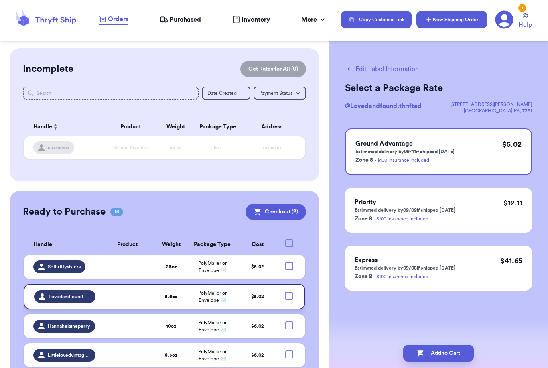
click at [430, 19] on icon "button" at bounding box center [429, 20] width 8 height 8
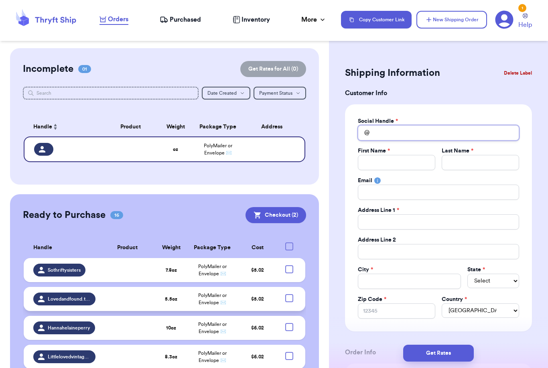
click at [389, 134] on input "Total Amount Paid" at bounding box center [438, 132] width 161 height 15
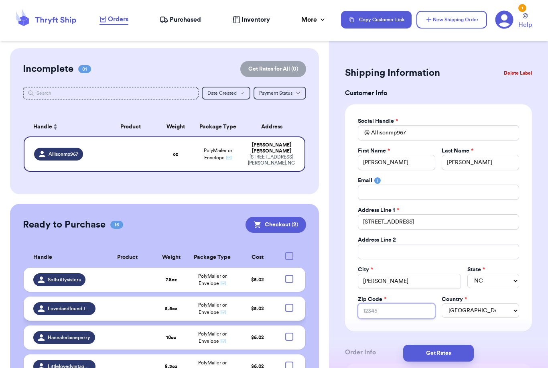
click at [414, 314] on input "Zip Code *" at bounding box center [396, 311] width 77 height 15
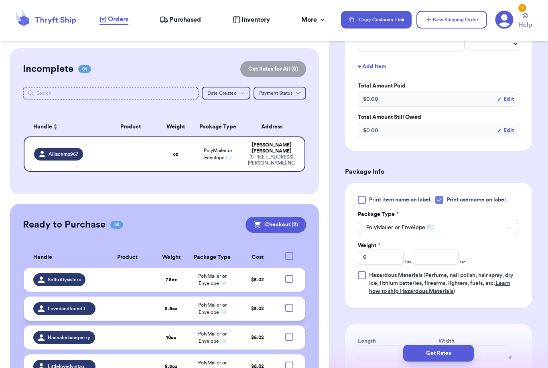
scroll to position [359, 0]
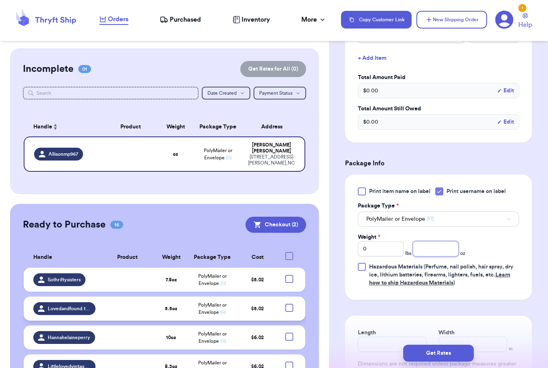
click at [451, 248] on input "number" at bounding box center [436, 248] width 46 height 15
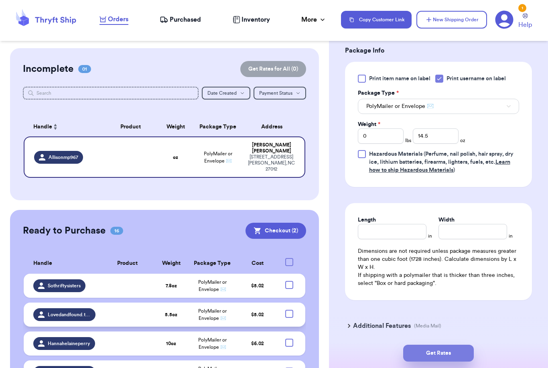
click at [464, 348] on button "Get Rates" at bounding box center [438, 353] width 71 height 17
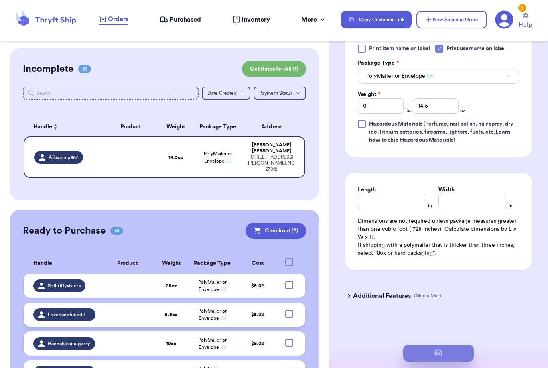
scroll to position [0, 0]
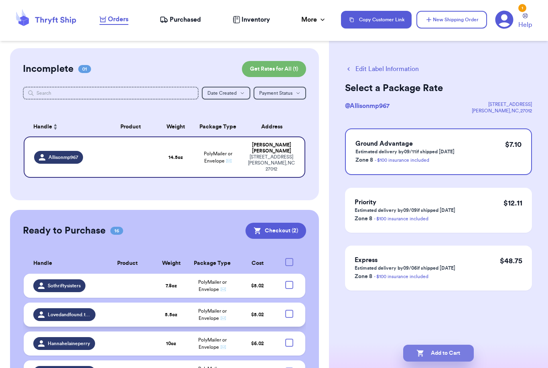
click at [427, 345] on button "Add to Cart" at bounding box center [438, 353] width 71 height 17
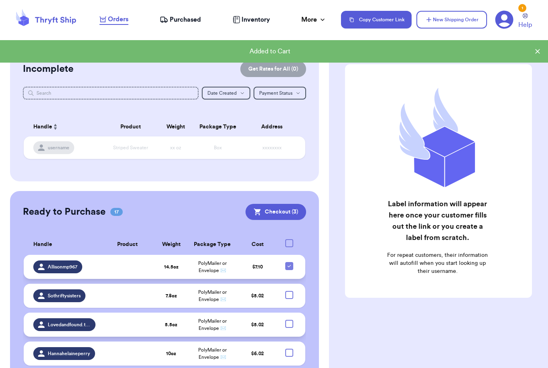
click at [291, 269] on icon at bounding box center [289, 266] width 6 height 6
click at [289, 262] on input "checkbox" at bounding box center [289, 262] width 0 height 0
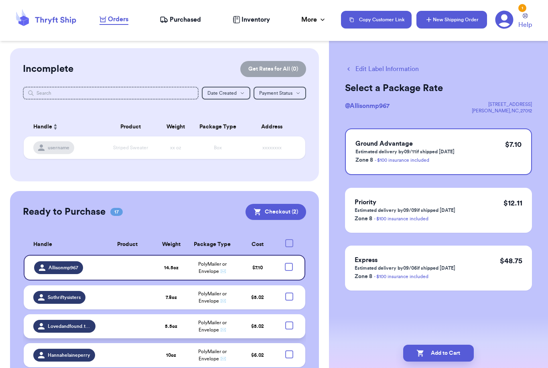
click at [456, 21] on button "New Shipping Order" at bounding box center [452, 20] width 71 height 18
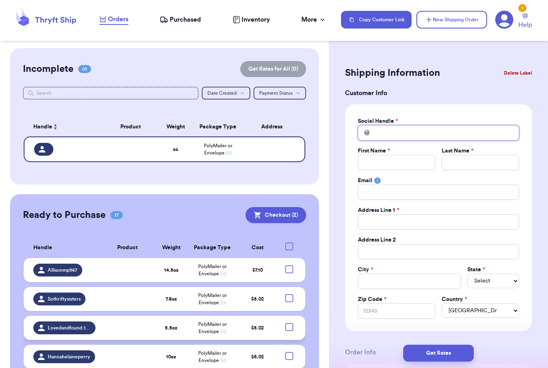
click at [376, 137] on input "Total Amount Paid" at bounding box center [438, 132] width 161 height 15
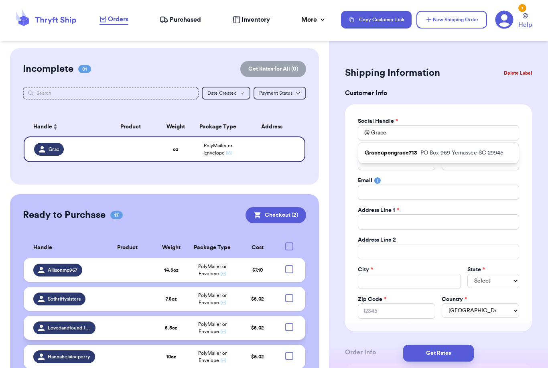
click at [385, 153] on p "Graceupongrace713" at bounding box center [391, 153] width 53 height 8
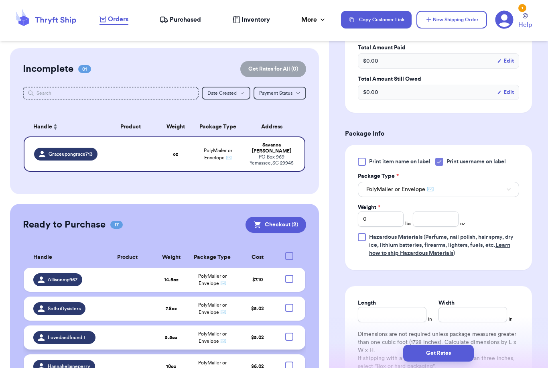
scroll to position [389, 0]
click at [443, 220] on input "number" at bounding box center [436, 218] width 46 height 15
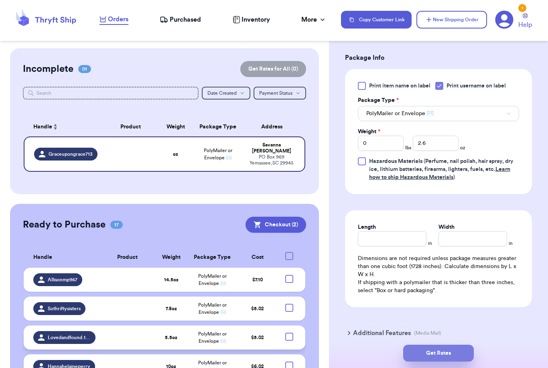
click at [464, 345] on button "Get Rates" at bounding box center [438, 353] width 71 height 17
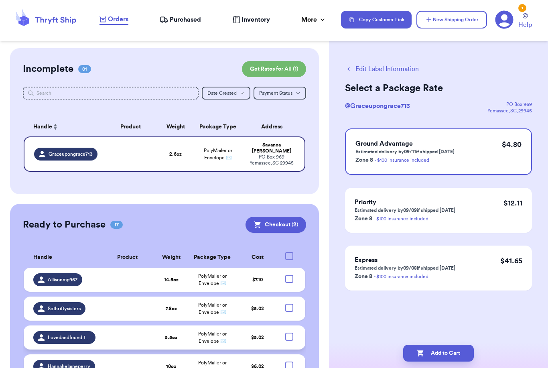
scroll to position [0, 0]
click at [464, 346] on button "Add to Cart" at bounding box center [438, 353] width 71 height 17
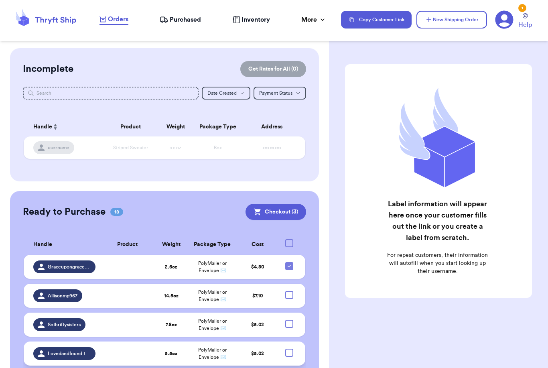
click at [408, 344] on div "Label information will appear here once your customer fills out the link or you…" at bounding box center [438, 201] width 219 height 306
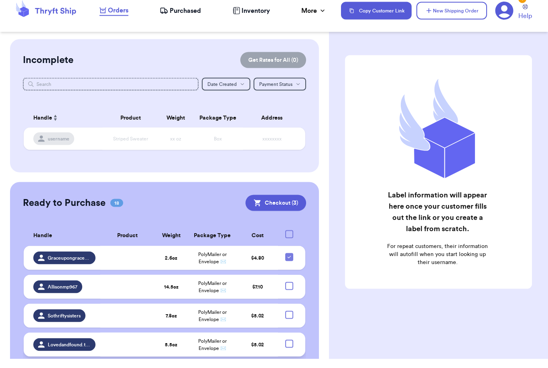
scroll to position [26, 0]
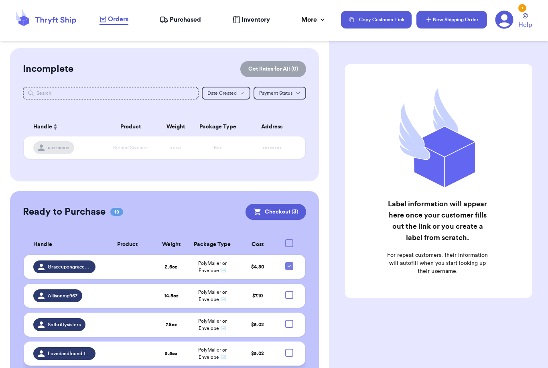
click at [438, 23] on button "New Shipping Order" at bounding box center [452, 20] width 71 height 18
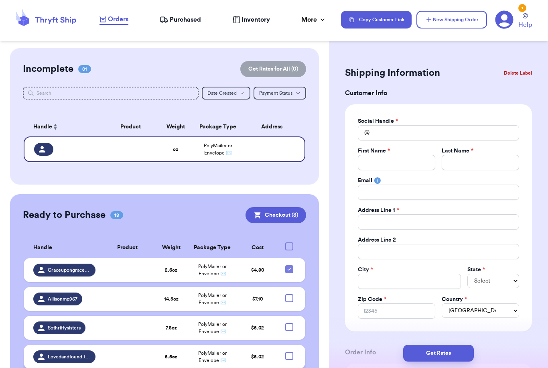
scroll to position [0, 0]
drag, startPoint x: 383, startPoint y: 157, endPoint x: 383, endPoint y: 131, distance: 25.7
click at [383, 131] on div "Social Handle * @ First Name * Last Name * Email Address Line 1 * Address Line …" at bounding box center [438, 218] width 161 height 202
click at [383, 131] on input "Total Amount Paid" at bounding box center [438, 132] width 161 height 15
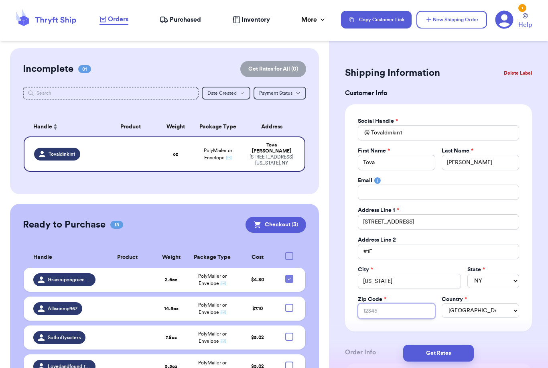
click at [384, 316] on input "Zip Code *" at bounding box center [396, 311] width 77 height 15
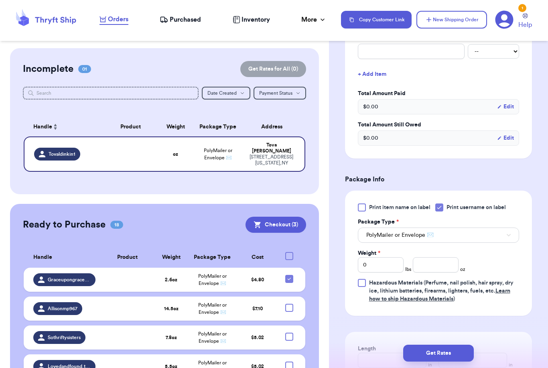
scroll to position [346, 0]
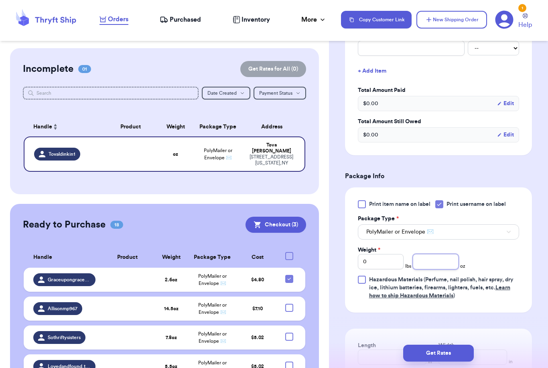
click at [434, 263] on input "number" at bounding box center [436, 261] width 46 height 15
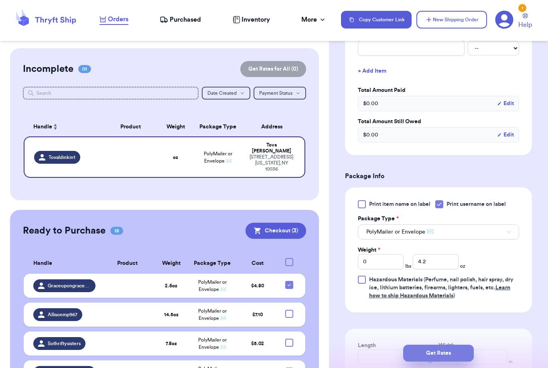
click at [462, 345] on button "Get Rates" at bounding box center [438, 353] width 71 height 17
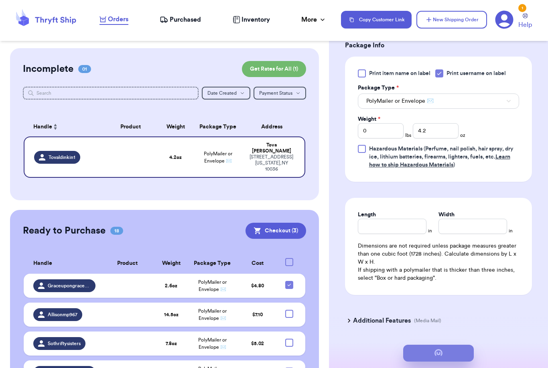
scroll to position [0, 0]
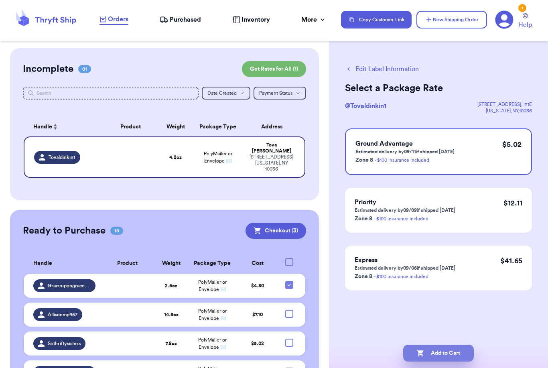
click at [436, 345] on button "Add to Cart" at bounding box center [438, 353] width 71 height 17
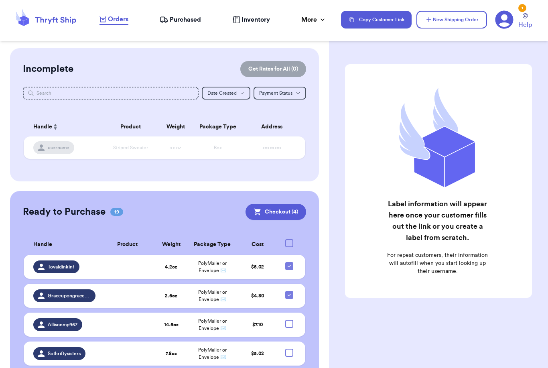
click at [0, 0] on html "Orders Purchased Inventory More Stats Completed Orders Copy Customer Link New S…" at bounding box center [274, 184] width 548 height 368
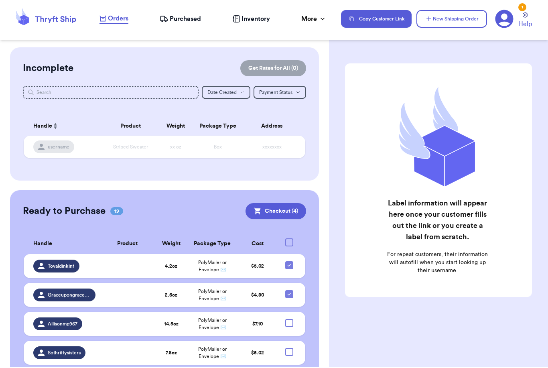
click at [437, 342] on div "Label information will appear here once your customer fills out the link or you…" at bounding box center [438, 201] width 219 height 306
click at [290, 263] on icon at bounding box center [289, 266] width 6 height 6
click at [289, 262] on input "checkbox" at bounding box center [289, 262] width 0 height 0
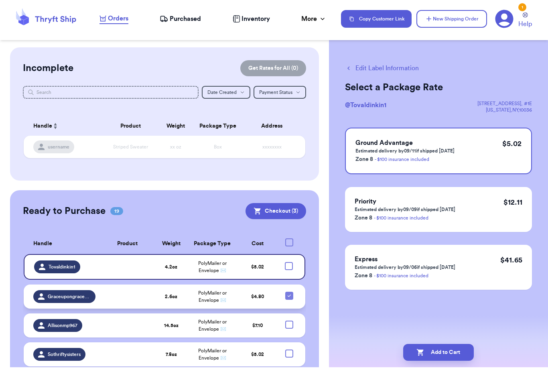
click at [292, 293] on icon at bounding box center [289, 296] width 6 height 6
click at [289, 292] on input "checkbox" at bounding box center [289, 292] width 0 height 0
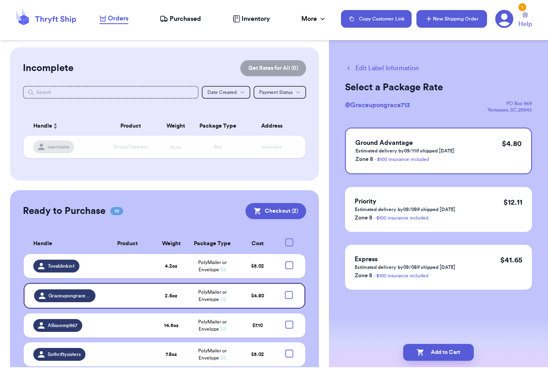
click at [460, 17] on button "New Shipping Order" at bounding box center [452, 20] width 71 height 18
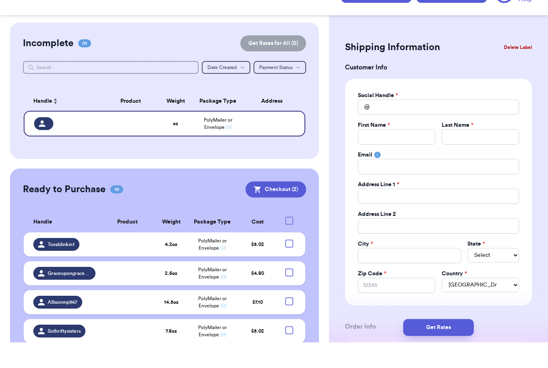
scroll to position [26, 0]
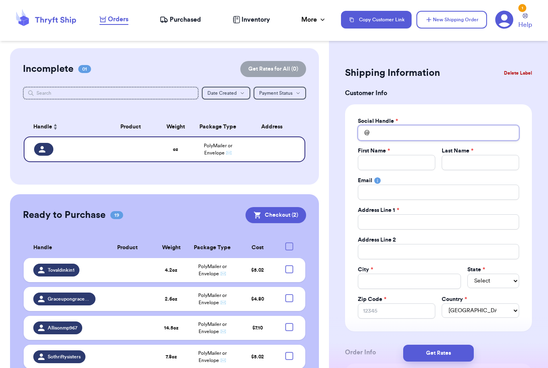
click at [432, 137] on input "Total Amount Paid" at bounding box center [438, 132] width 161 height 15
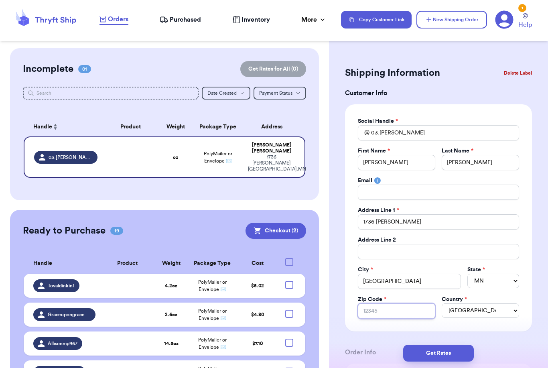
click at [409, 314] on input "Zip Code *" at bounding box center [396, 311] width 77 height 15
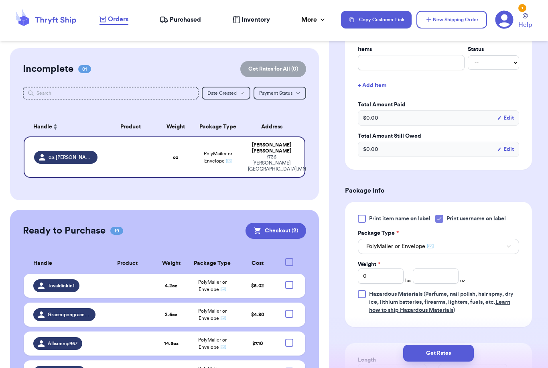
scroll to position [337, 0]
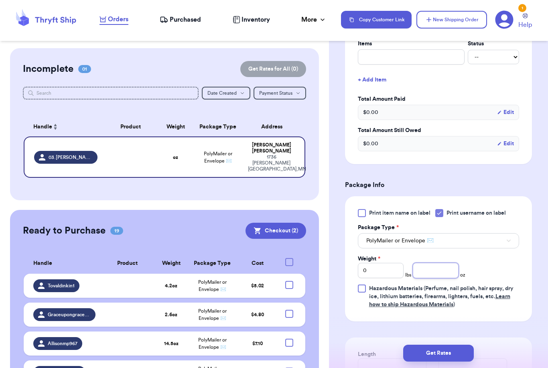
click at [446, 269] on input "number" at bounding box center [436, 270] width 46 height 15
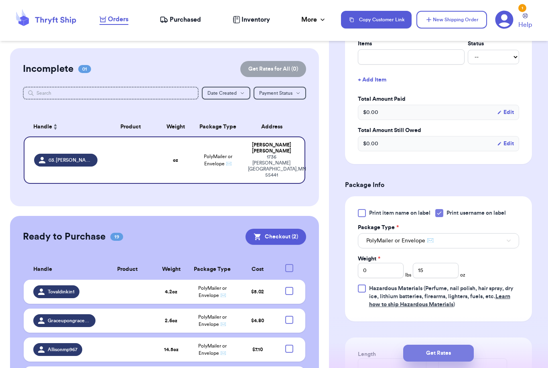
click at [466, 345] on button "Get Rates" at bounding box center [438, 353] width 71 height 17
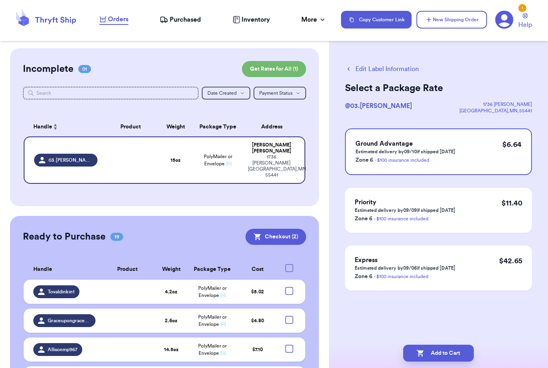
scroll to position [0, 0]
click at [455, 345] on button "Add to Cart" at bounding box center [438, 353] width 71 height 17
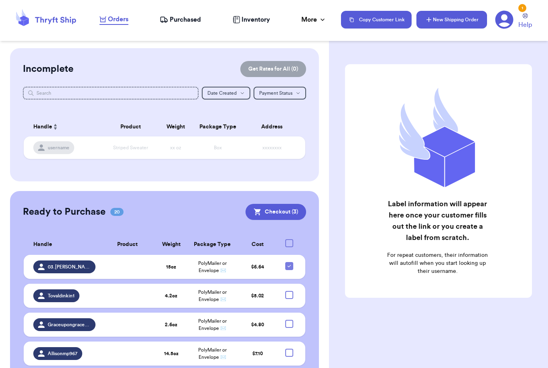
click at [460, 20] on button "New Shipping Order" at bounding box center [452, 20] width 71 height 18
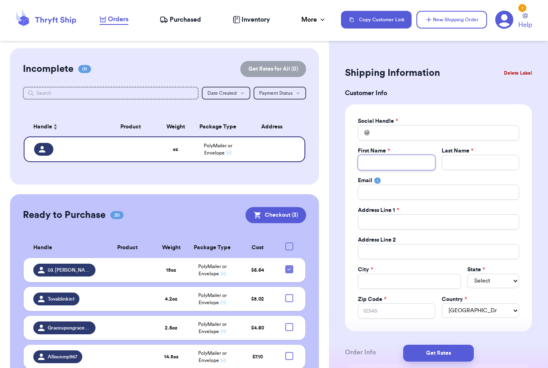
click at [422, 155] on input "Total Amount Paid" at bounding box center [396, 162] width 77 height 15
click at [413, 132] on input "Total Amount Paid" at bounding box center [438, 132] width 161 height 15
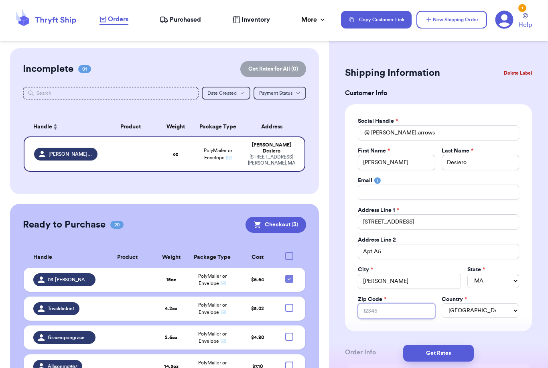
click at [394, 316] on input "Zip Code *" at bounding box center [396, 311] width 77 height 15
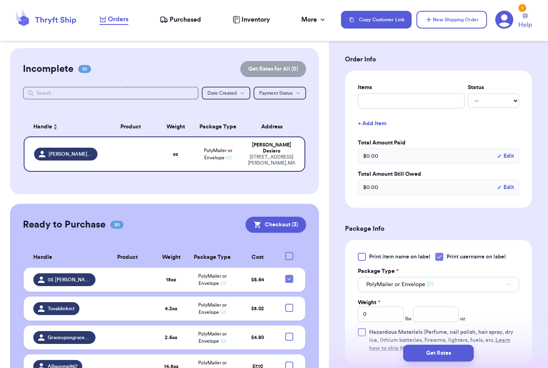
scroll to position [353, 0]
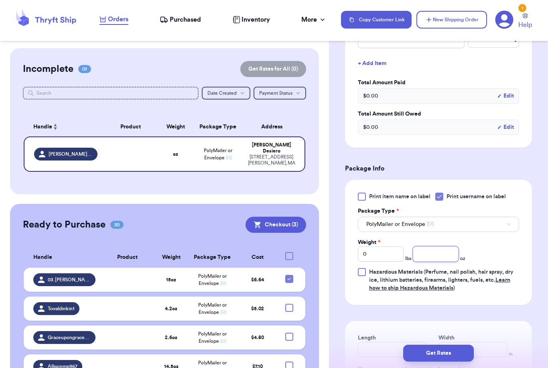
click at [449, 255] on input "number" at bounding box center [436, 253] width 46 height 15
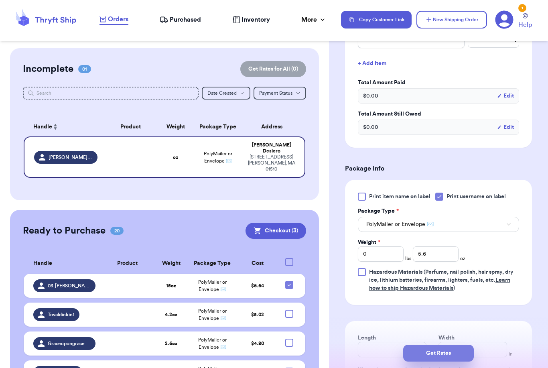
click at [469, 345] on button "Get Rates" at bounding box center [438, 353] width 71 height 17
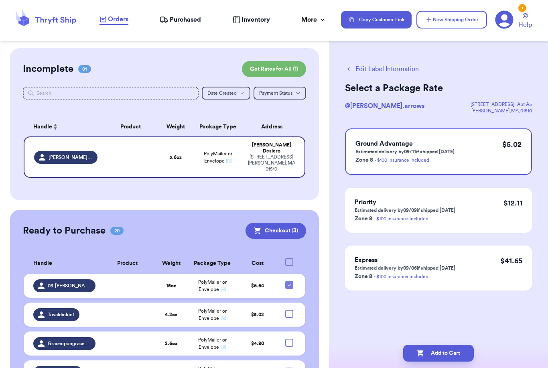
scroll to position [0, 0]
click at [434, 345] on button "Add to Cart" at bounding box center [438, 353] width 71 height 17
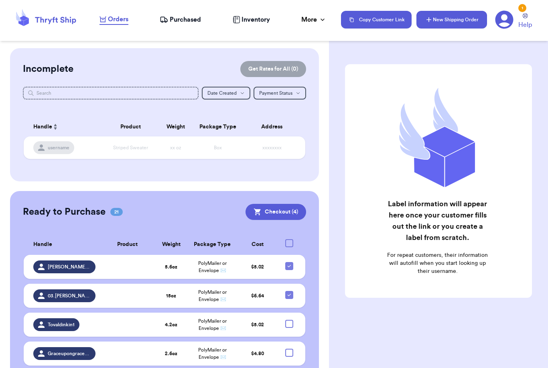
click at [459, 24] on button "New Shipping Order" at bounding box center [452, 20] width 71 height 18
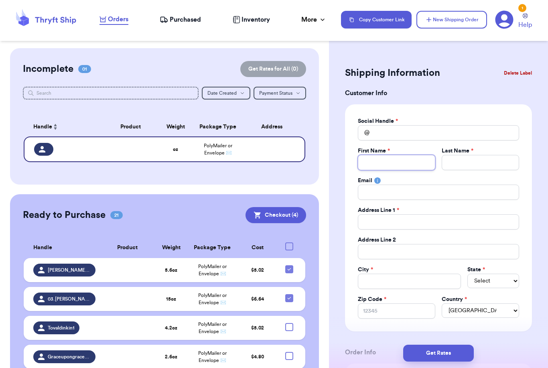
drag, startPoint x: 399, startPoint y: 161, endPoint x: 399, endPoint y: 136, distance: 24.5
click at [399, 135] on div "Social Handle * @ First Name * Last Name * Email Address Line 1 * Address Line …" at bounding box center [438, 218] width 161 height 202
click at [399, 137] on input "Total Amount Paid" at bounding box center [438, 132] width 161 height 15
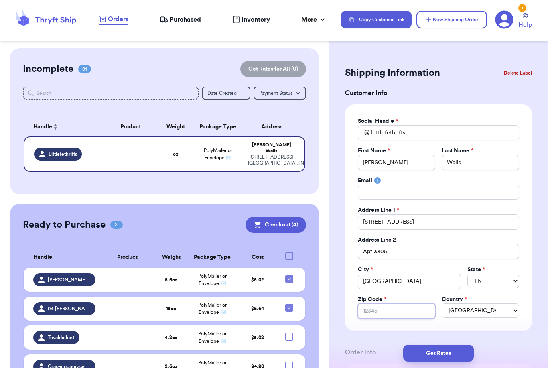
click at [408, 304] on input "Zip Code *" at bounding box center [396, 311] width 77 height 15
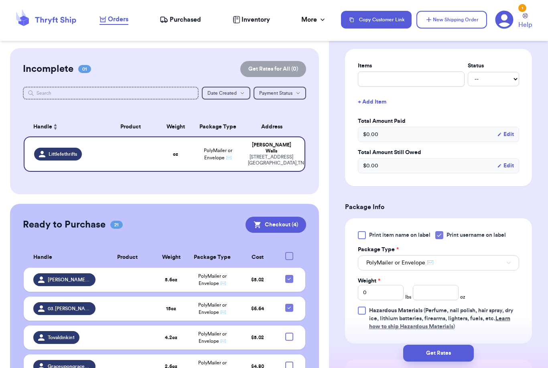
scroll to position [328, 0]
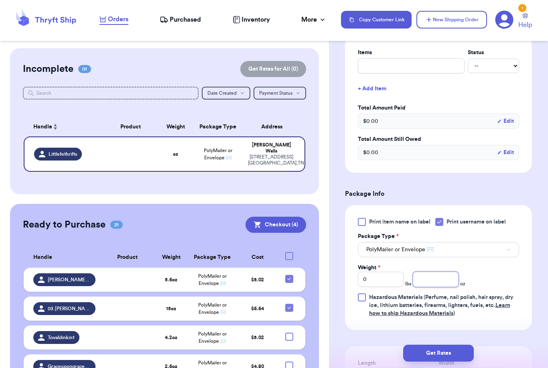
click at [429, 272] on input "number" at bounding box center [436, 279] width 46 height 15
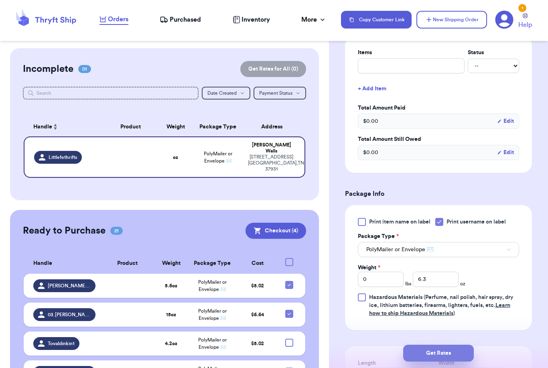
click at [458, 345] on button "Get Rates" at bounding box center [438, 353] width 71 height 17
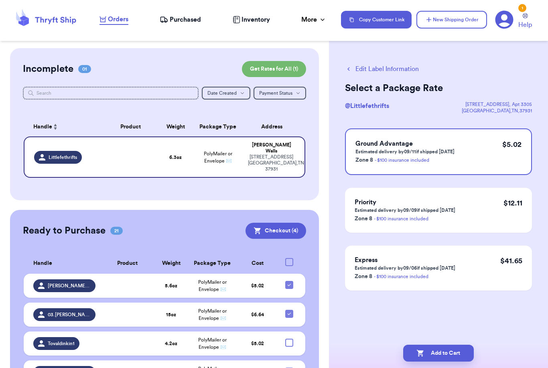
scroll to position [0, 0]
click at [444, 345] on button "Add to Cart" at bounding box center [438, 353] width 71 height 17
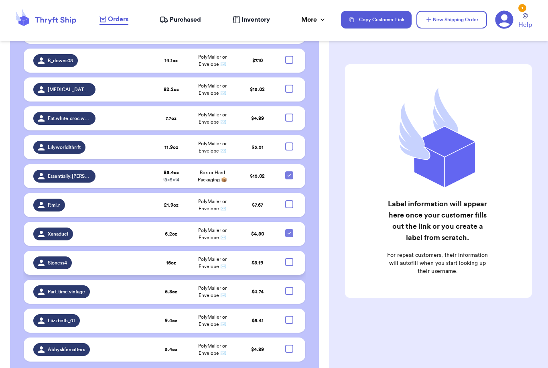
scroll to position [524, 0]
